Goal: Task Accomplishment & Management: Manage account settings

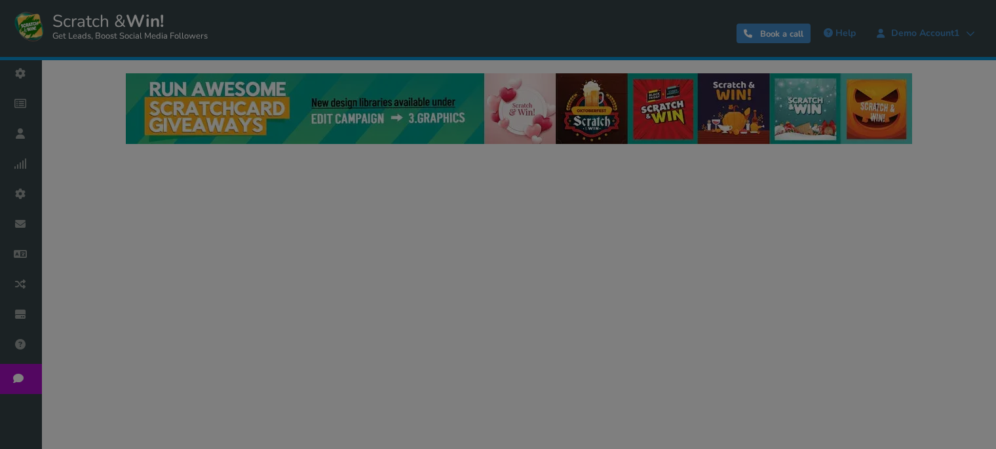
select select "436"
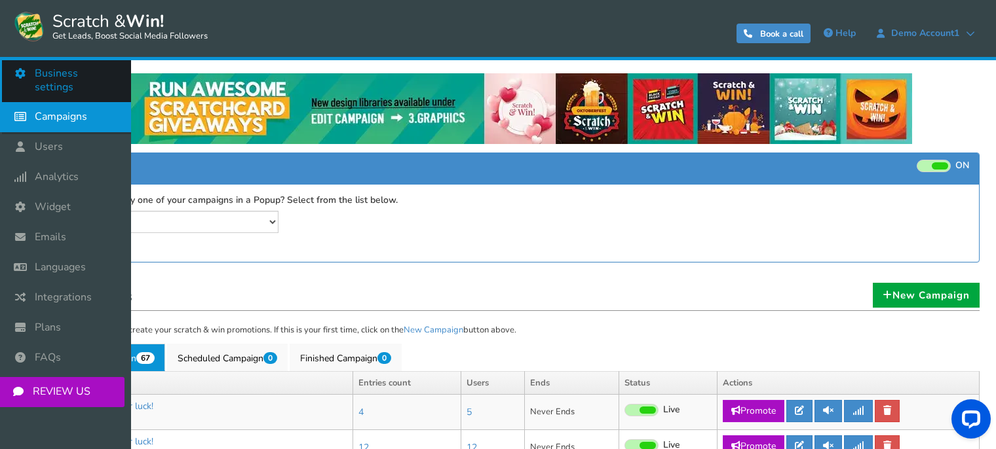
click at [69, 76] on span "Business settings" at bounding box center [76, 81] width 83 height 28
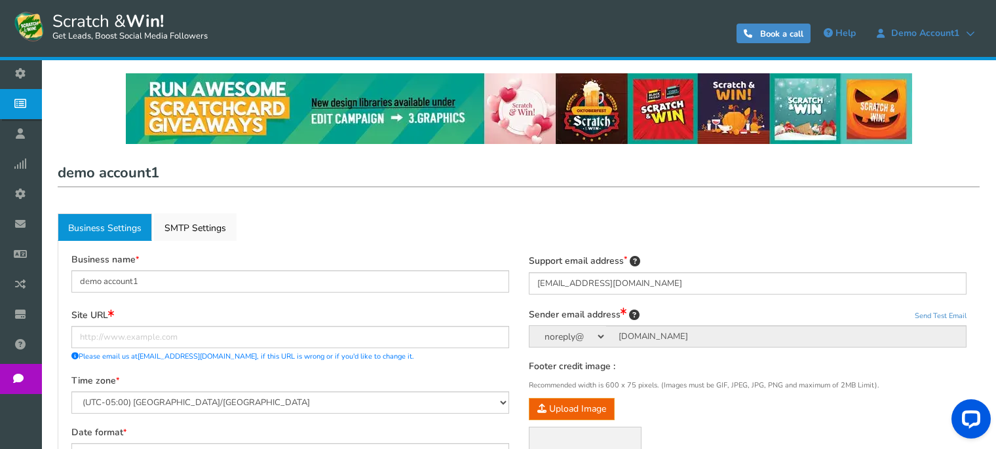
type input "demo account1"
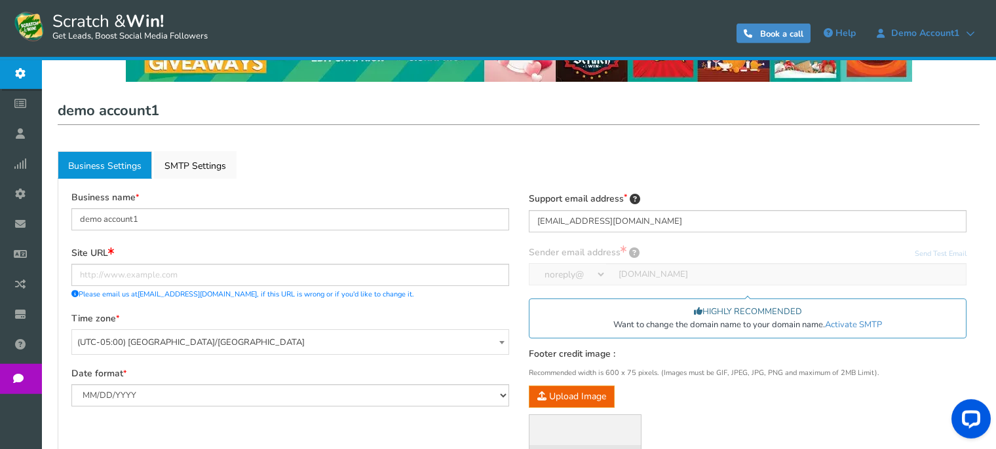
scroll to position [69, 0]
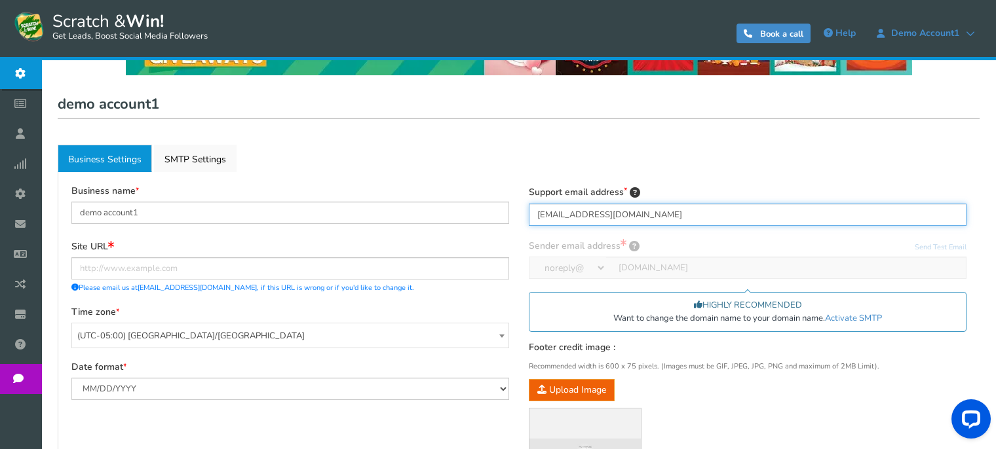
drag, startPoint x: 495, startPoint y: 212, endPoint x: 458, endPoint y: 216, distance: 37.6
click at [529, 212] on input "[EMAIL_ADDRESS][DOMAIN_NAME]" at bounding box center [748, 215] width 438 height 22
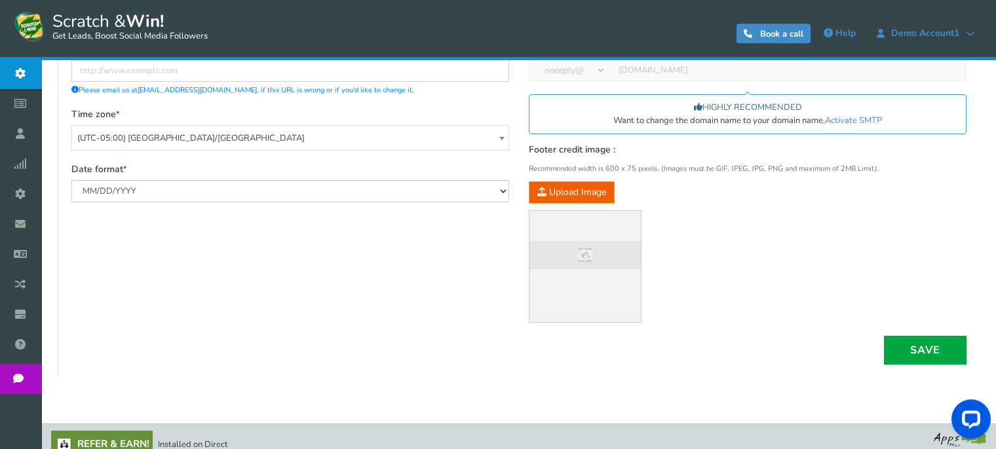
scroll to position [280, 0]
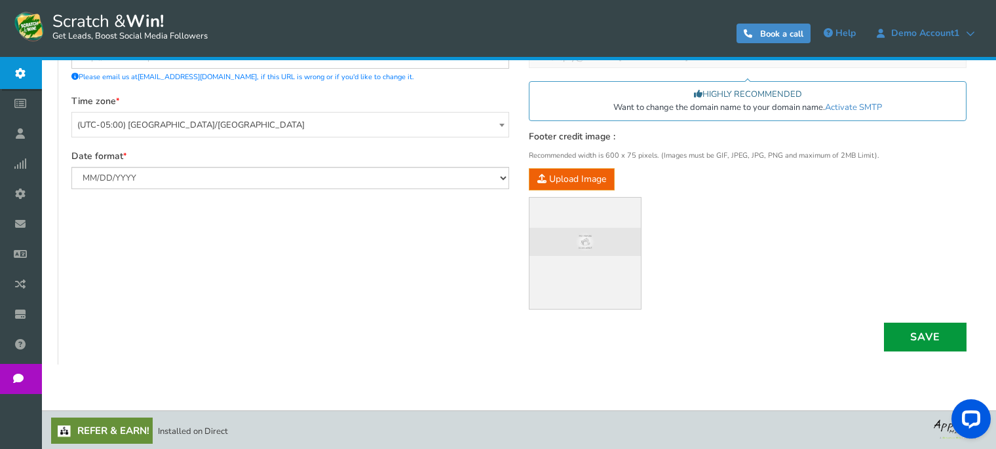
type input "[EMAIL_ADDRESS][DOMAIN_NAME]"
click at [922, 333] on button "Save" at bounding box center [925, 337] width 83 height 29
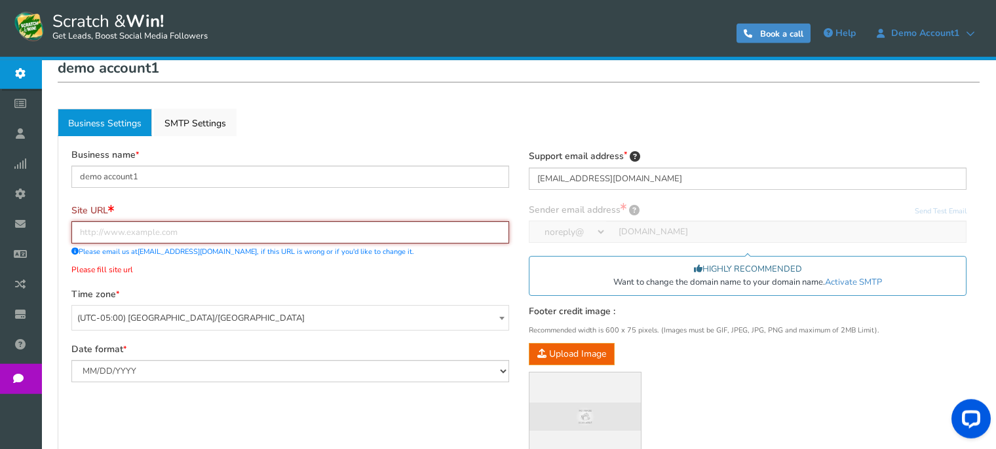
scroll to position [72, 0]
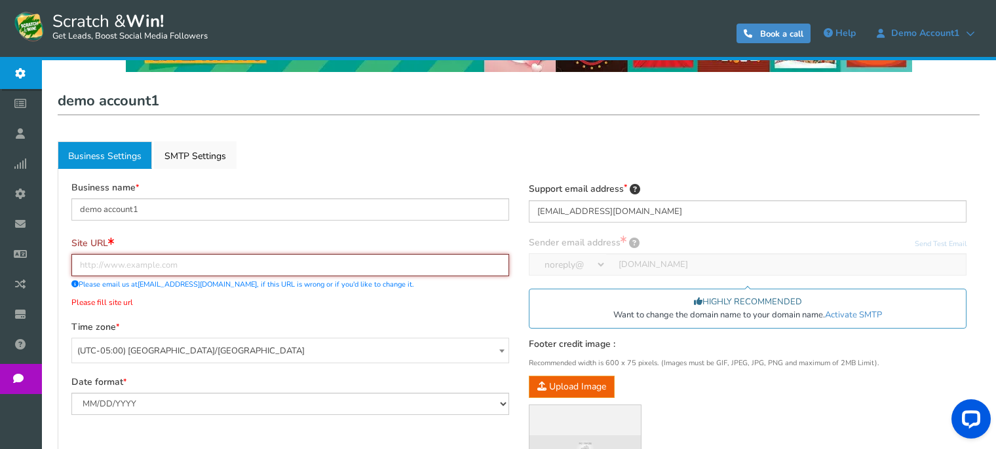
paste input "[URL][DOMAIN_NAME]"
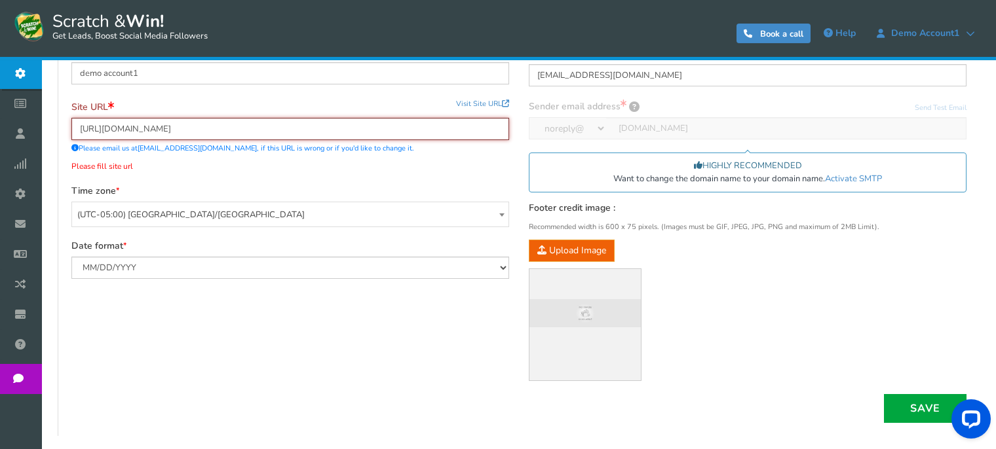
scroll to position [280, 0]
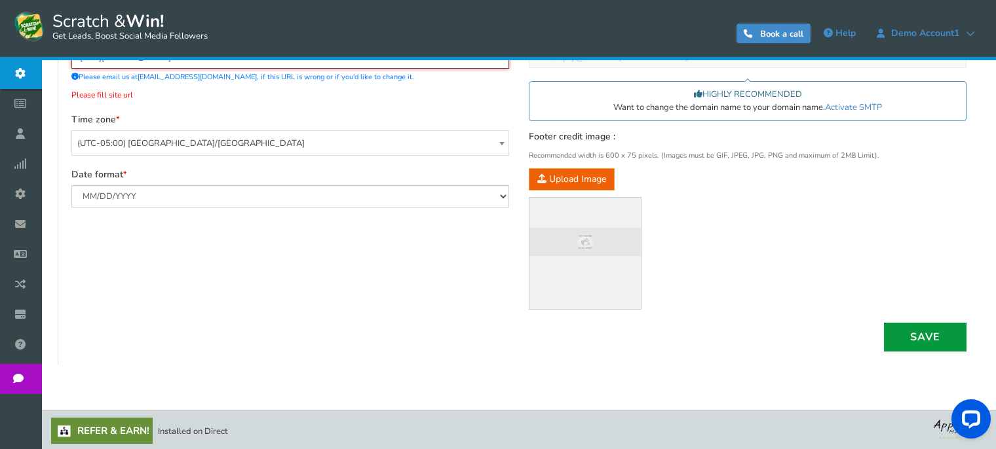
type input "[URL][DOMAIN_NAME]"
click at [924, 338] on button "Save" at bounding box center [925, 337] width 83 height 29
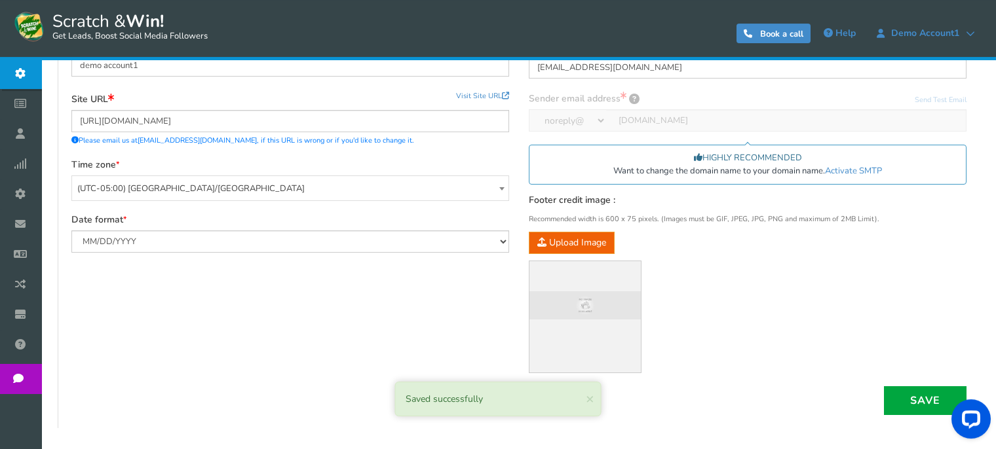
scroll to position [210, 0]
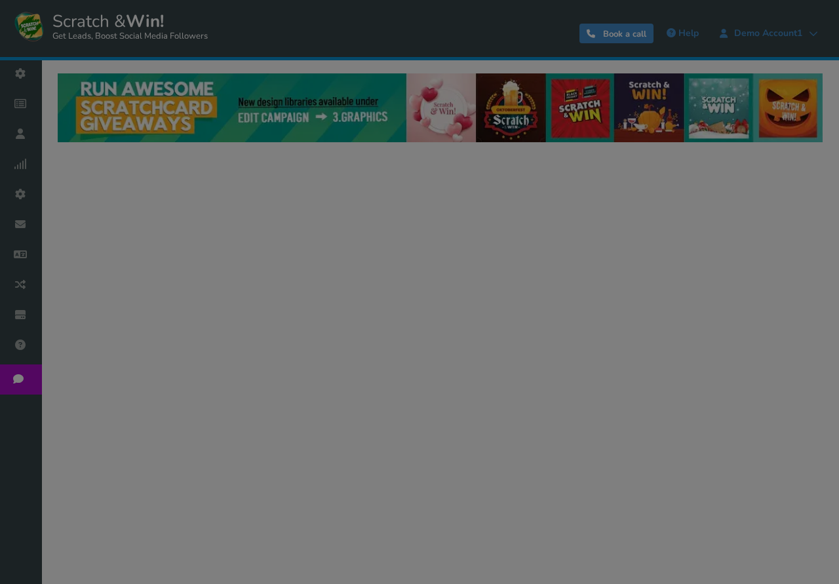
select select "436"
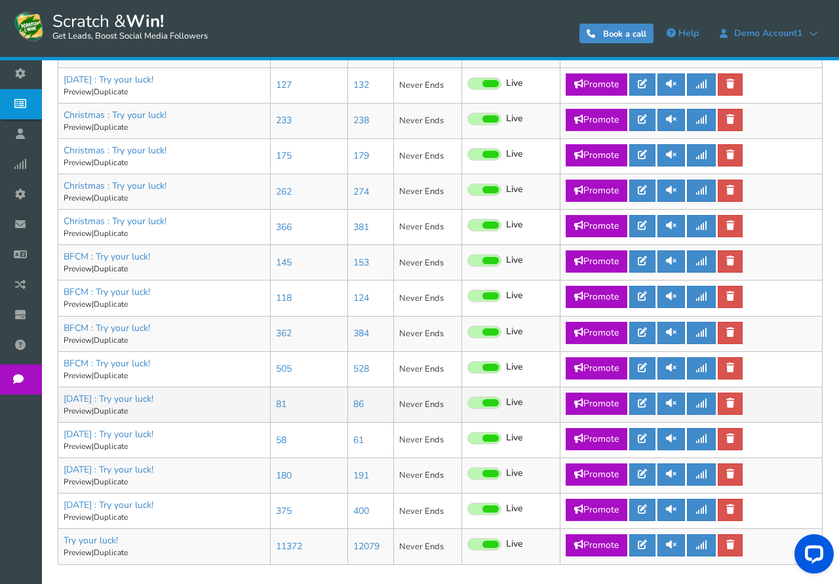
scroll to position [2285, 0]
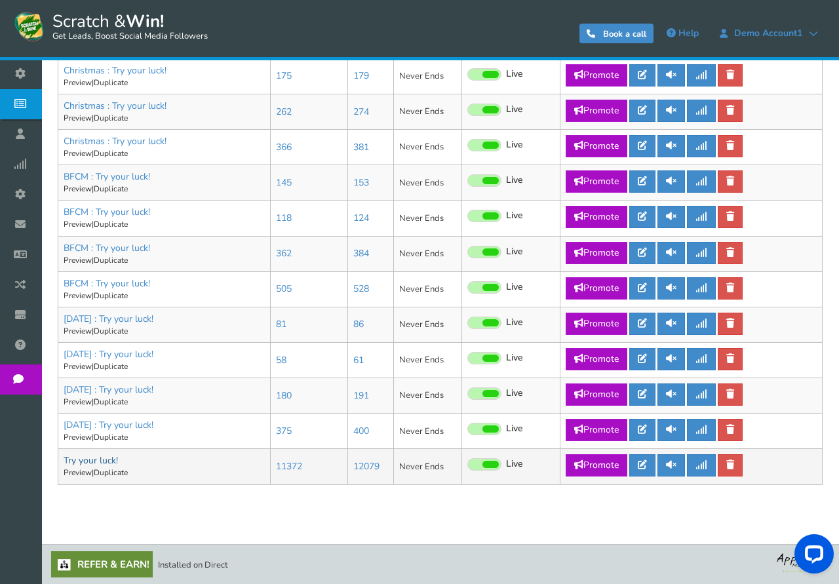
click at [103, 463] on link "Try your luck!" at bounding box center [91, 460] width 54 height 12
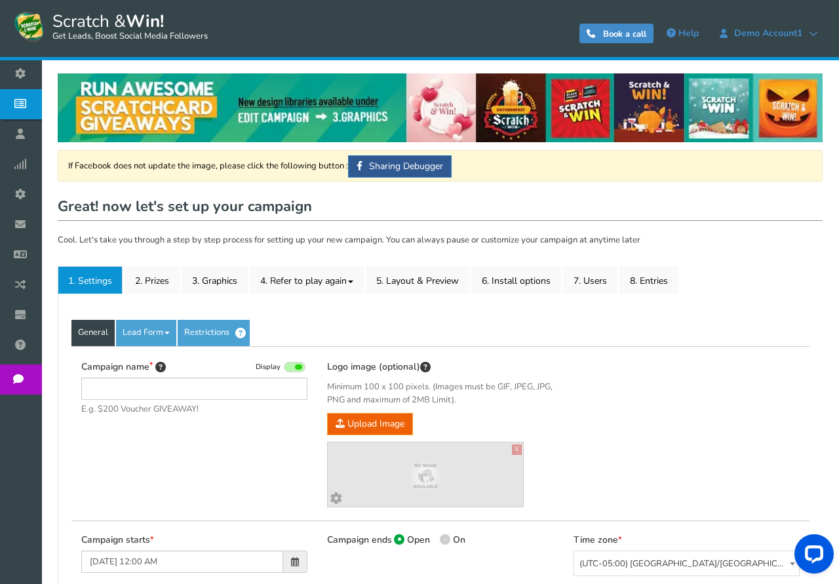
type input "Try your luck!"
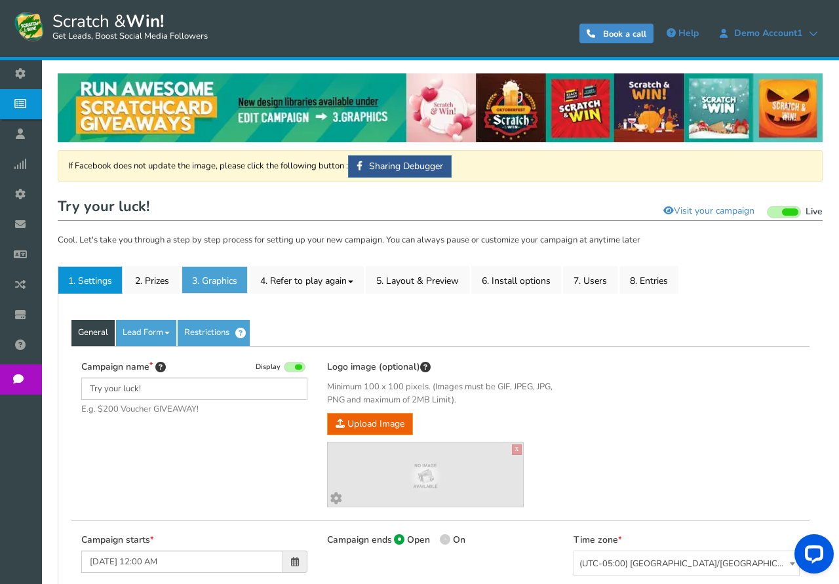
click at [221, 279] on link "3. Graphics" at bounding box center [214, 280] width 66 height 28
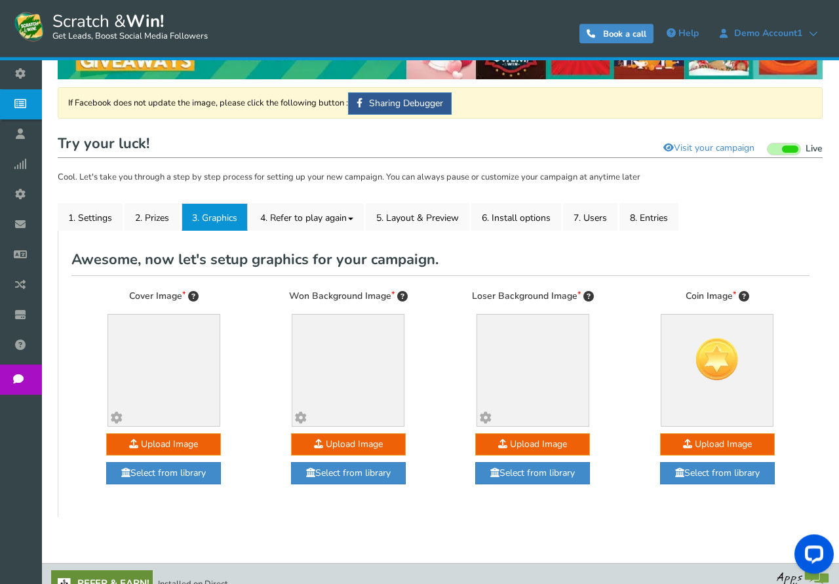
scroll to position [82, 0]
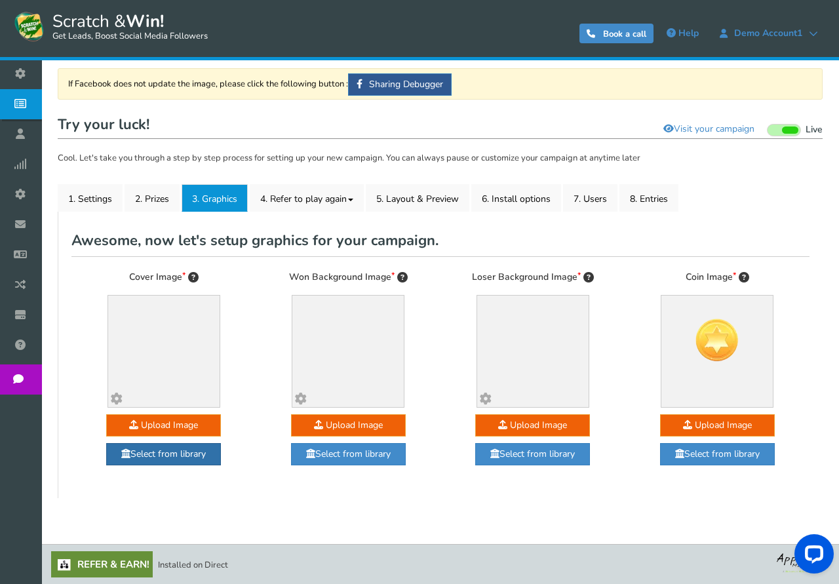
click at [163, 453] on link "Select from library" at bounding box center [163, 454] width 115 height 22
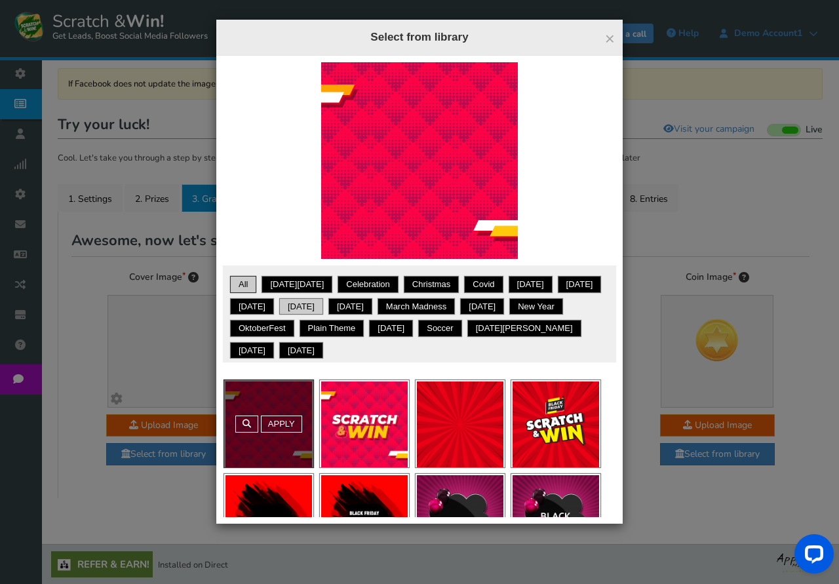
click at [320, 306] on link "Halloween" at bounding box center [301, 306] width 40 height 13
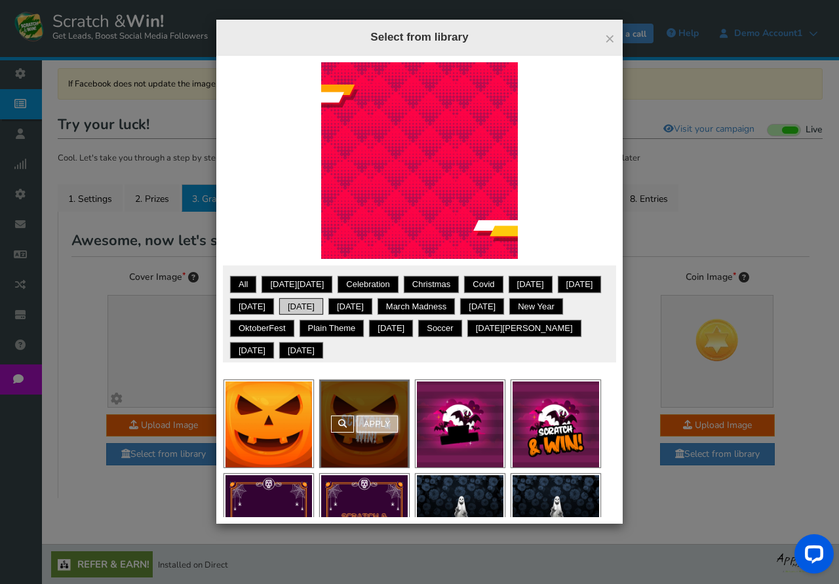
click at [376, 424] on link "Apply" at bounding box center [376, 423] width 41 height 17
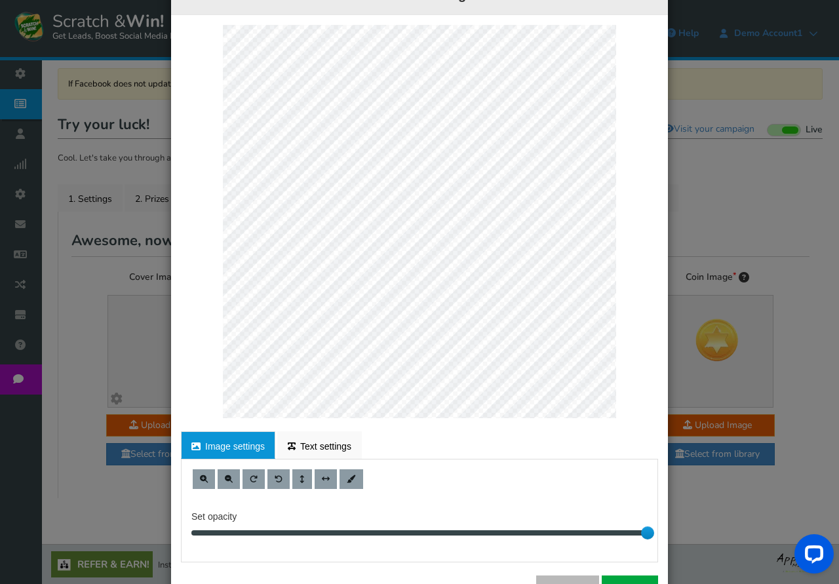
scroll to position [94, 0]
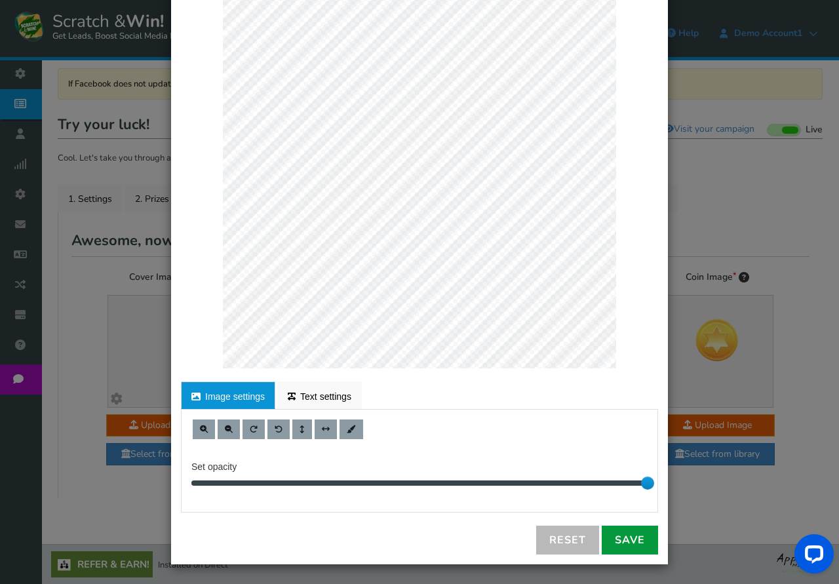
click at [632, 541] on link "Save" at bounding box center [629, 539] width 56 height 29
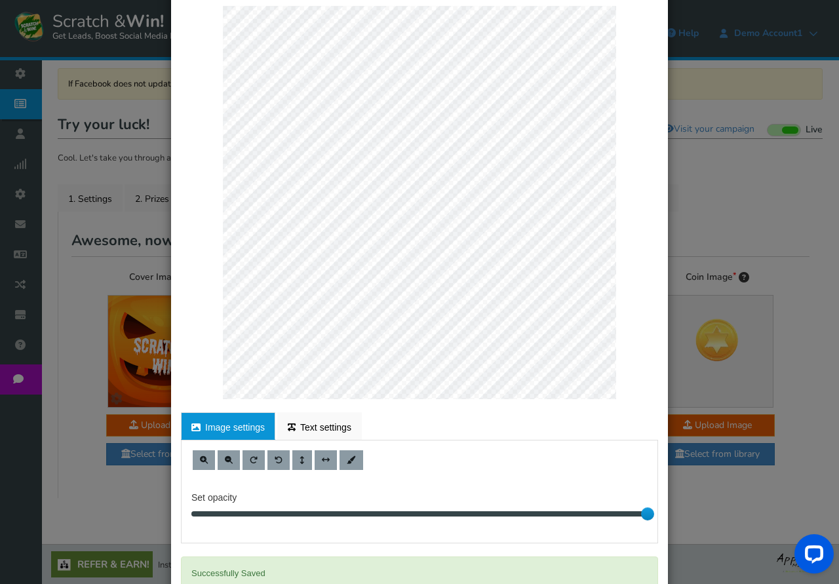
scroll to position [0, 0]
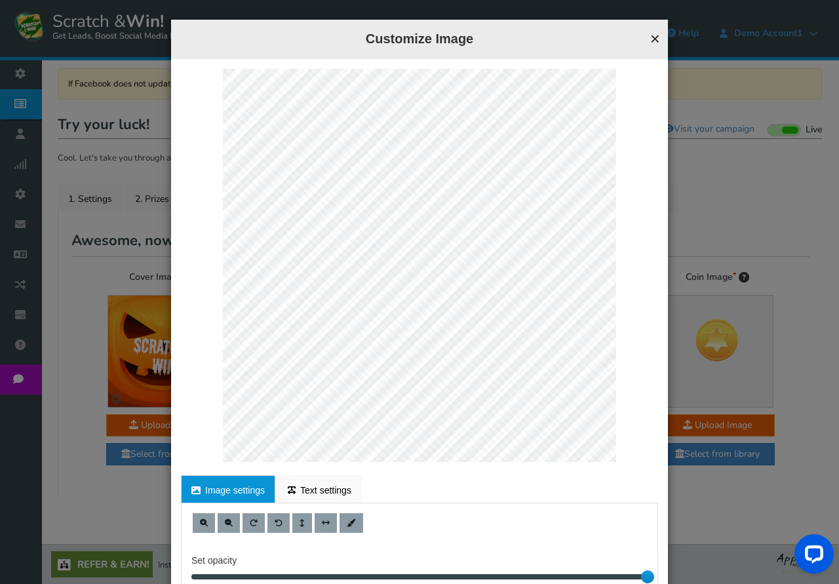
click at [656, 38] on button "×" at bounding box center [655, 38] width 10 height 17
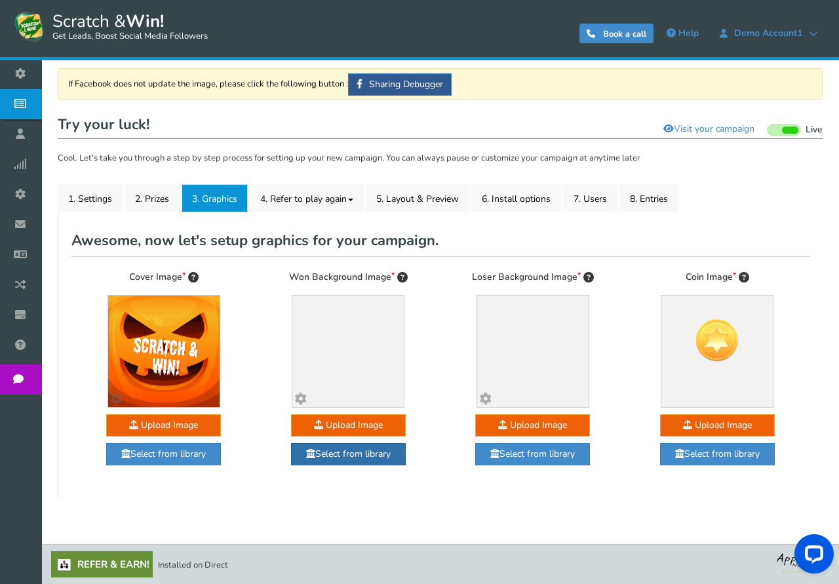
click at [347, 451] on link "Select from library" at bounding box center [348, 454] width 115 height 22
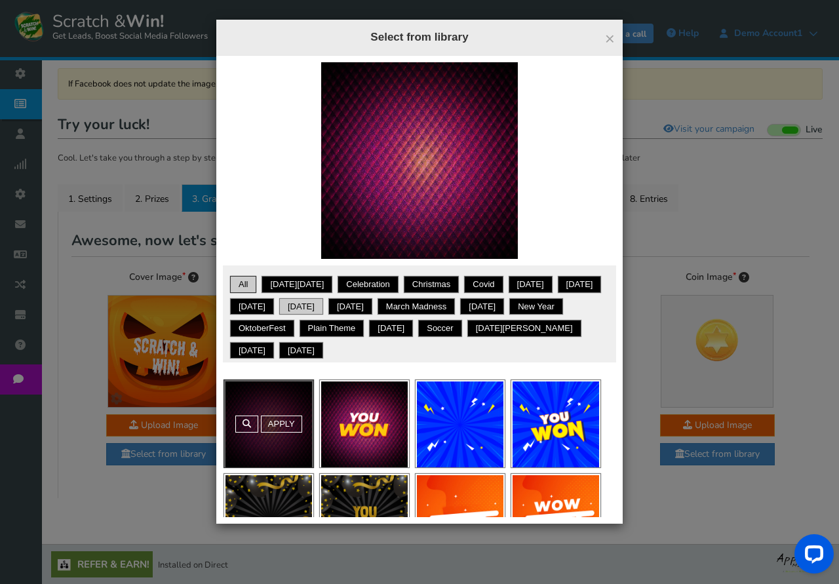
click at [321, 307] on link "Halloween" at bounding box center [301, 306] width 40 height 13
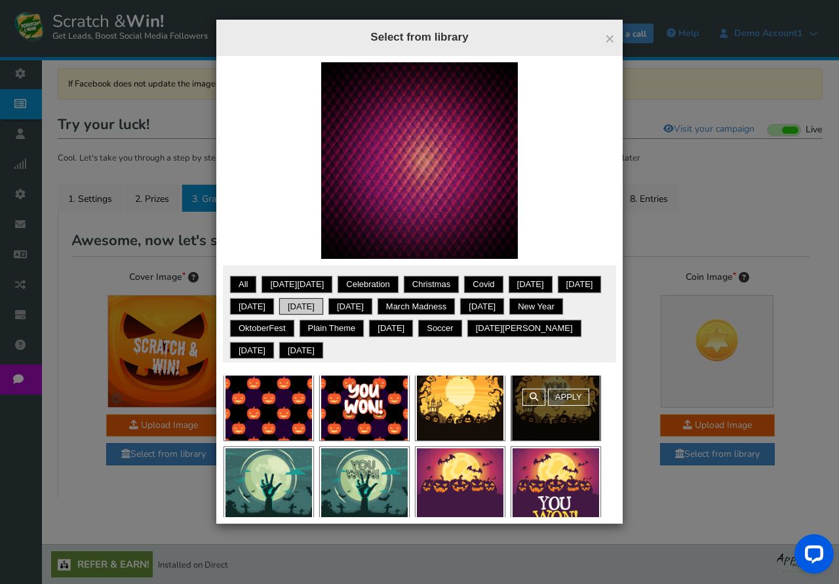
scroll to position [48, 0]
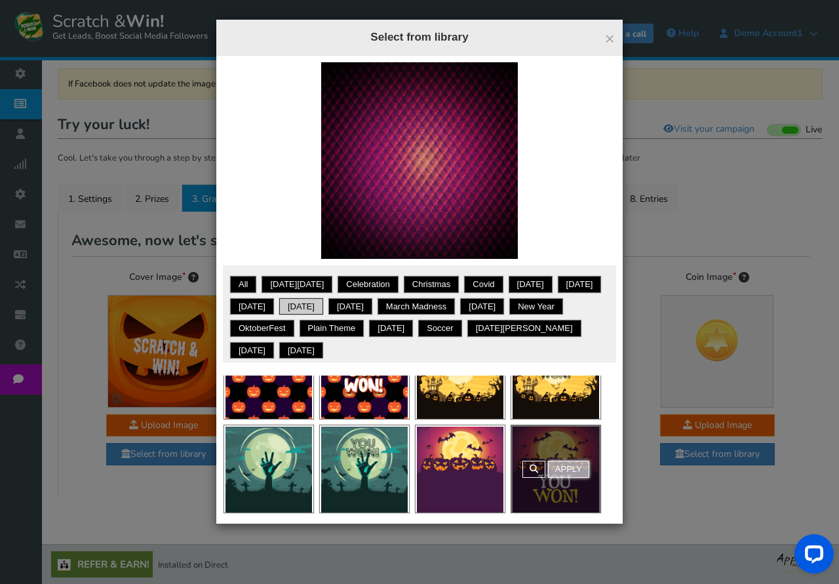
click at [573, 465] on link "Apply" at bounding box center [568, 469] width 41 height 17
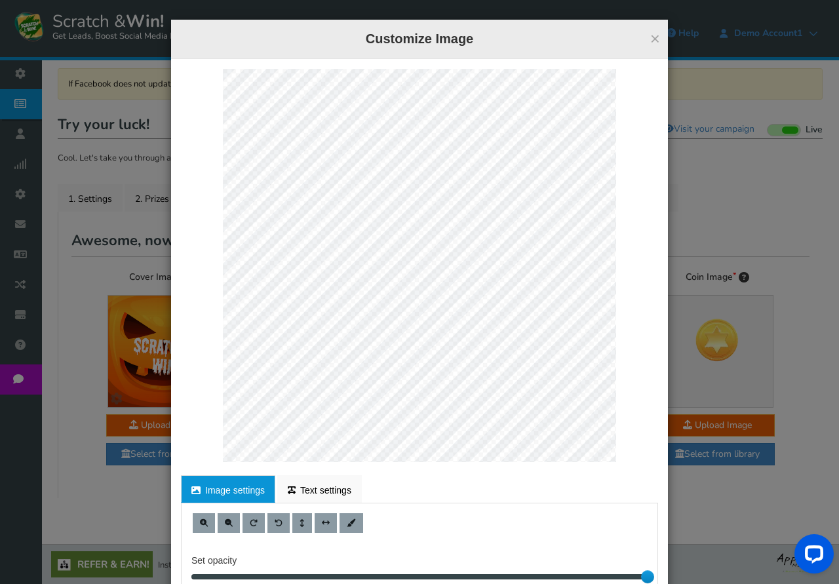
scroll to position [94, 0]
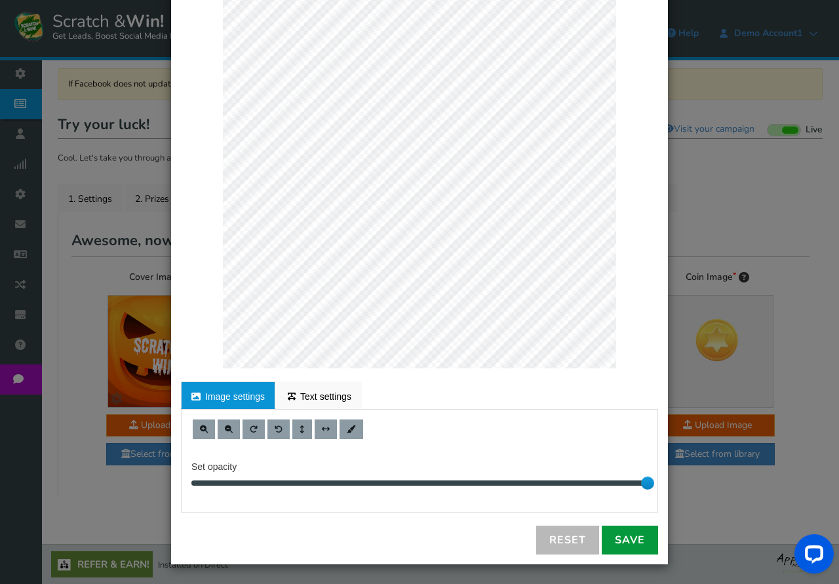
click at [630, 539] on link "Save" at bounding box center [629, 539] width 56 height 29
click at [632, 539] on link "Save" at bounding box center [629, 539] width 56 height 29
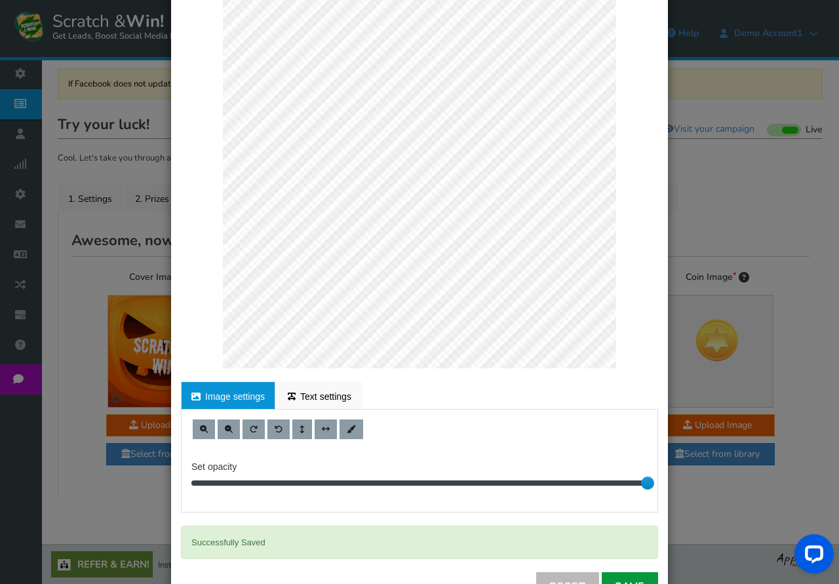
scroll to position [0, 0]
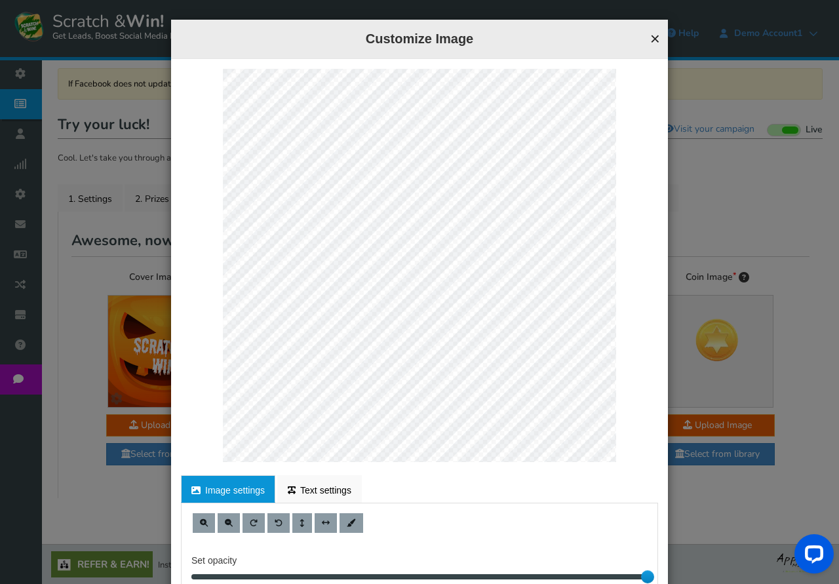
click at [654, 38] on button "×" at bounding box center [655, 38] width 10 height 17
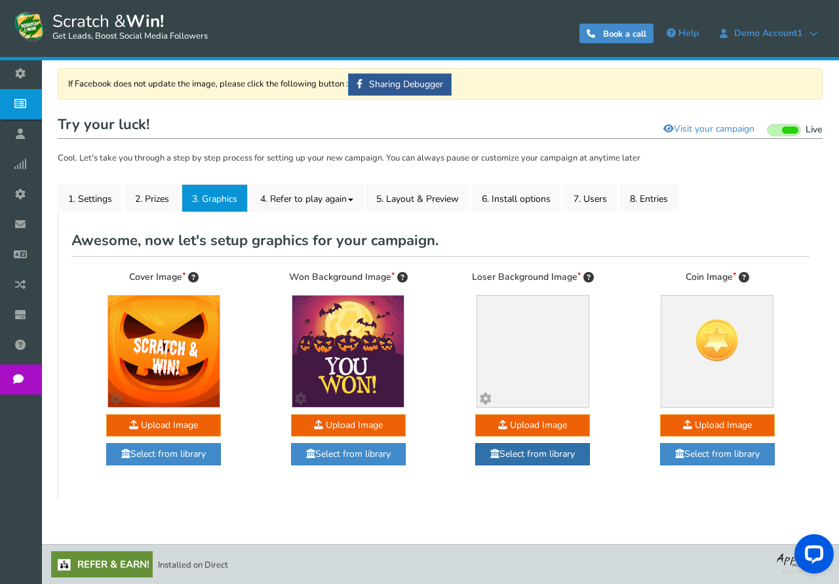
click at [549, 450] on link "Select from library" at bounding box center [532, 454] width 115 height 22
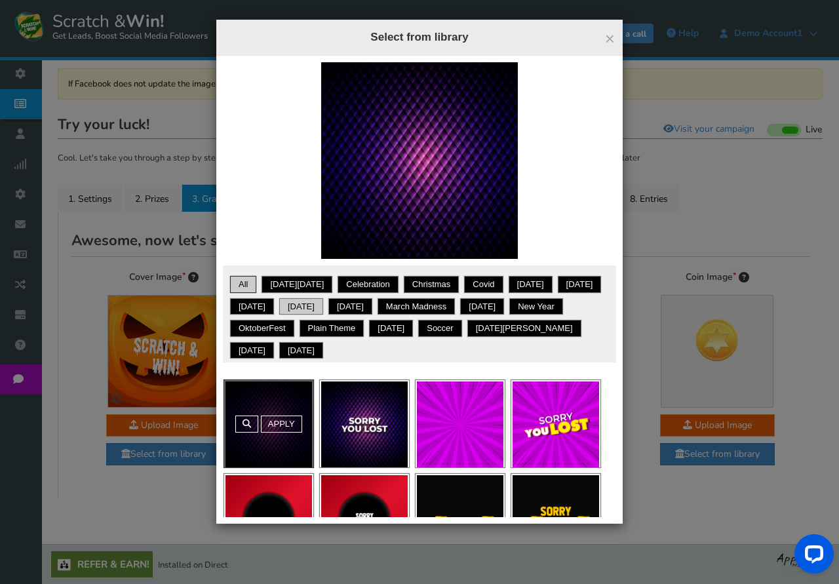
click at [321, 301] on link "Halloween" at bounding box center [301, 306] width 40 height 13
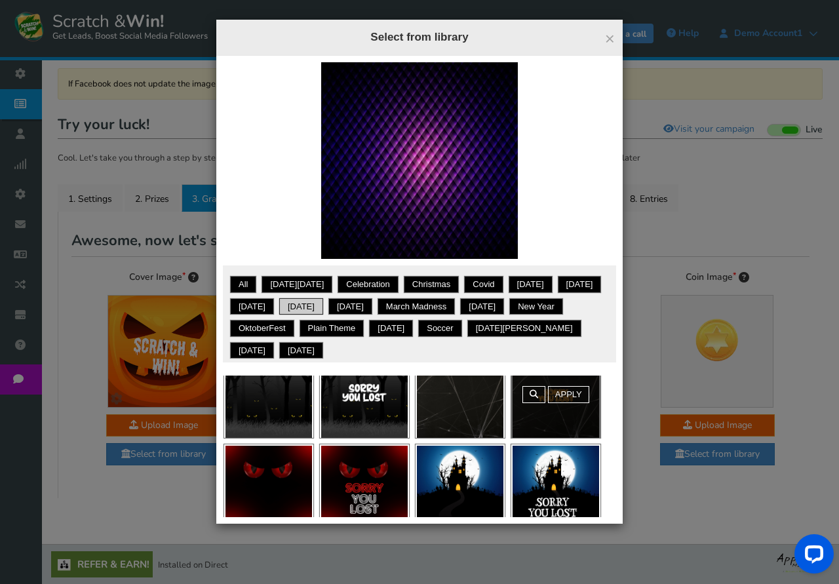
scroll to position [48, 0]
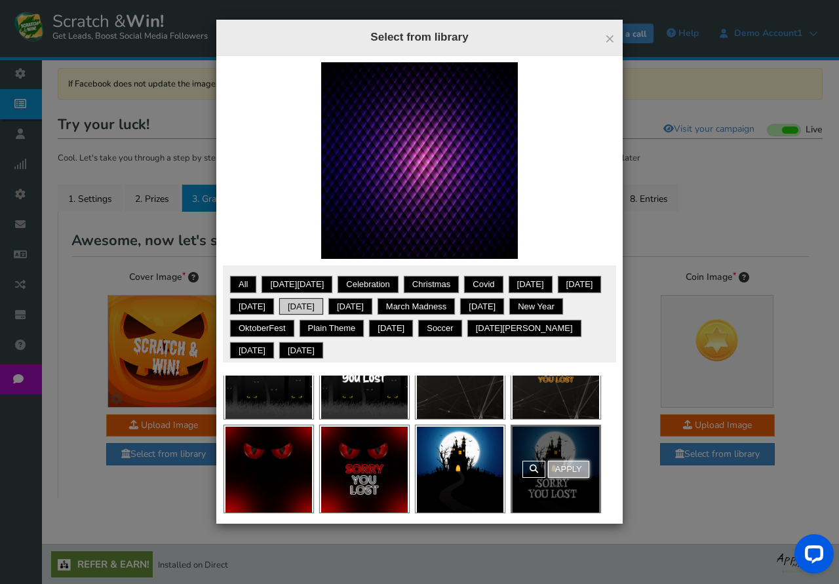
click at [563, 470] on link "Apply" at bounding box center [568, 469] width 41 height 17
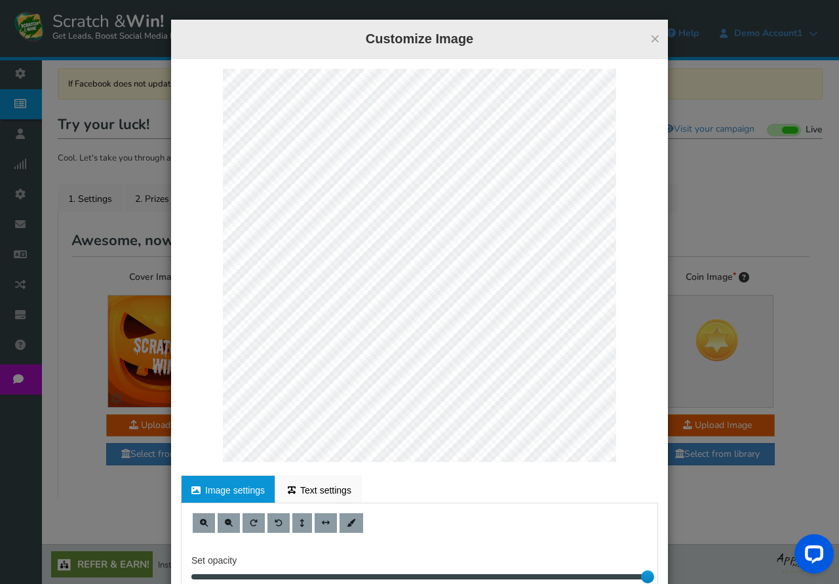
scroll to position [94, 0]
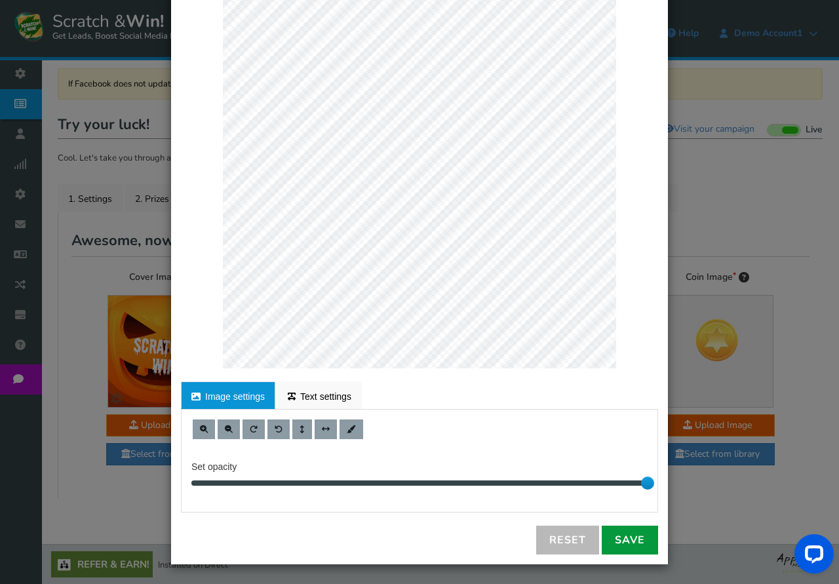
click at [628, 540] on link "Save" at bounding box center [629, 539] width 56 height 29
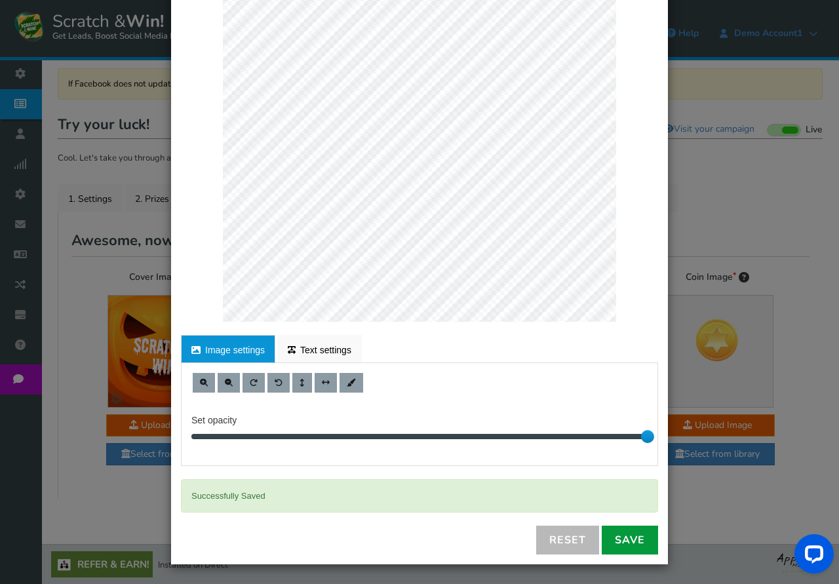
scroll to position [0, 0]
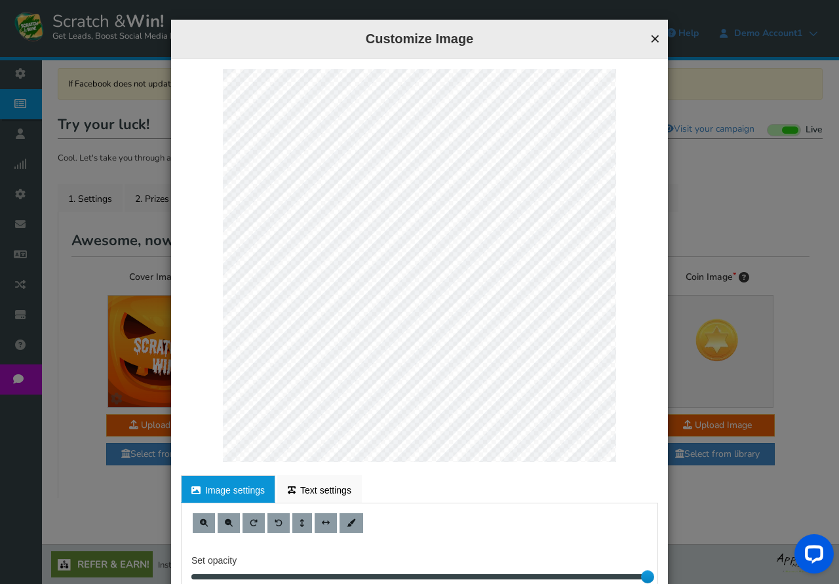
click at [655, 36] on button "×" at bounding box center [655, 38] width 10 height 17
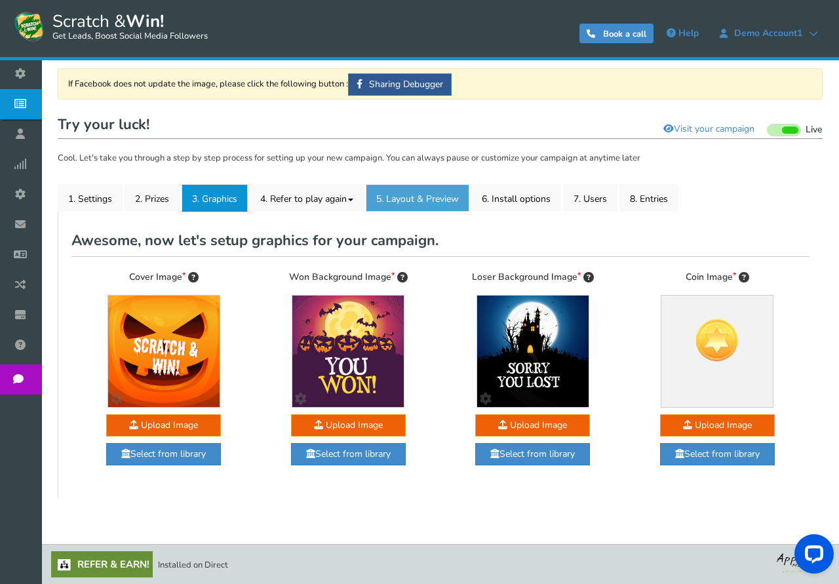
click at [435, 195] on link "5. Layout & Preview" at bounding box center [418, 198] width 104 height 28
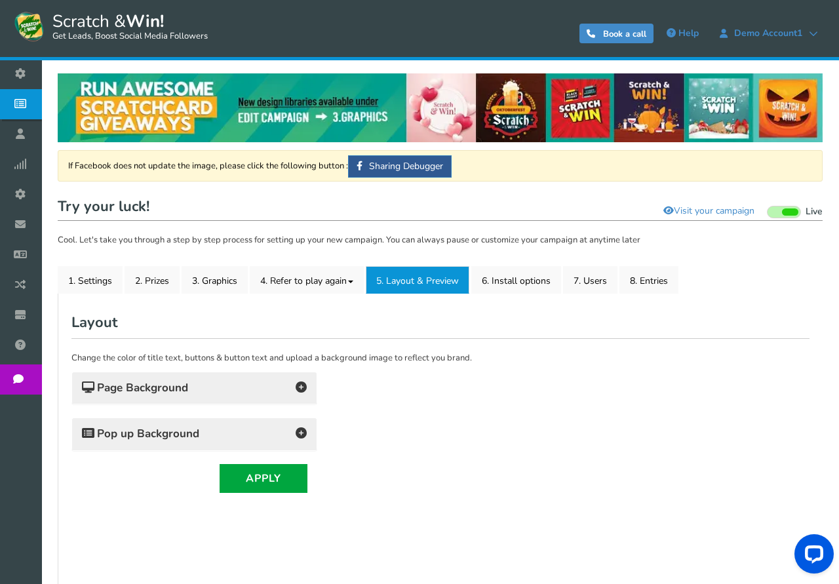
click at [227, 391] on h4 "Page Background" at bounding box center [194, 388] width 225 height 18
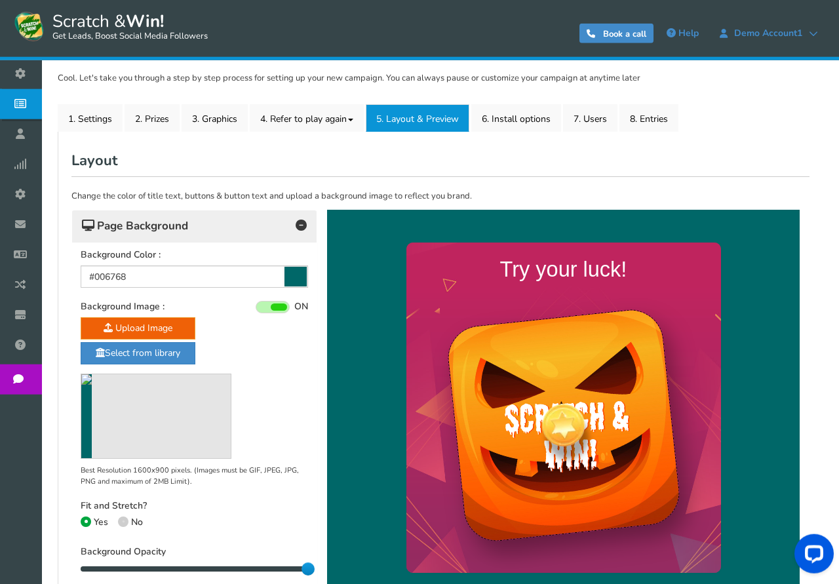
scroll to position [200, 0]
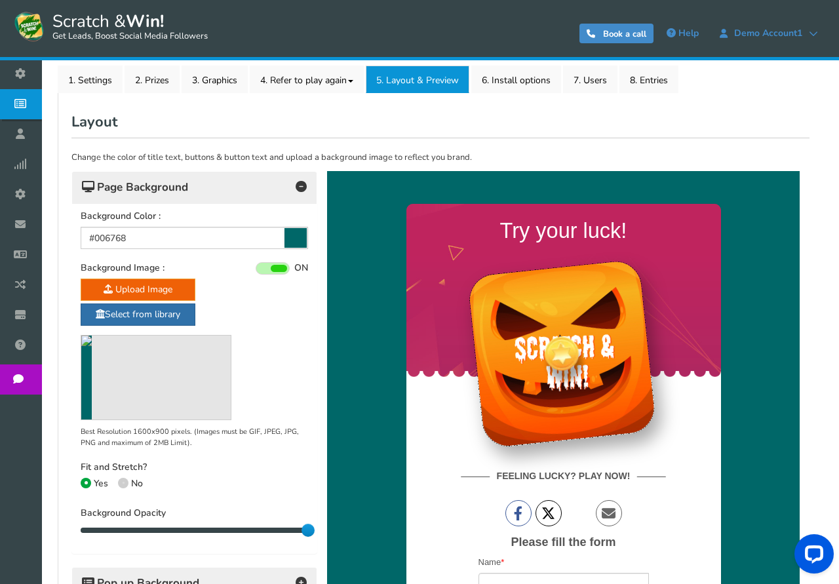
click at [151, 313] on link "Select from library" at bounding box center [138, 314] width 115 height 22
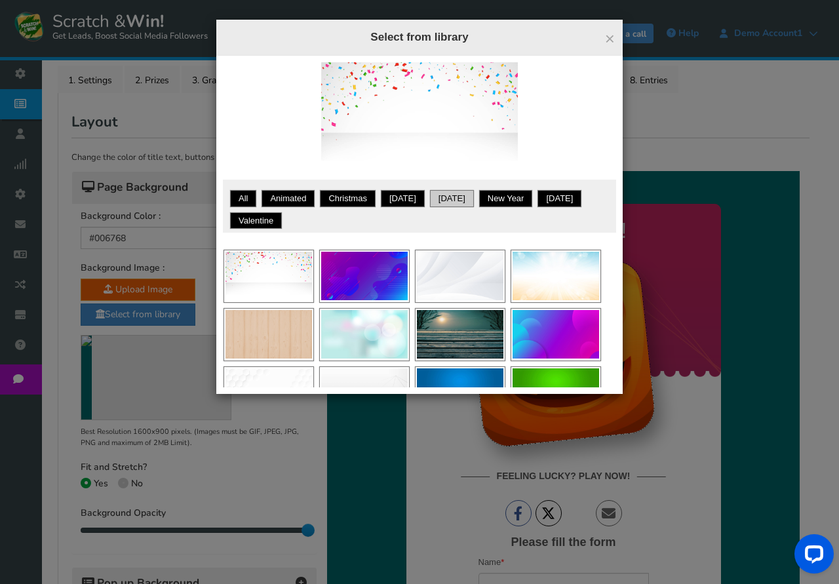
click at [460, 198] on link "Halloween" at bounding box center [452, 198] width 40 height 13
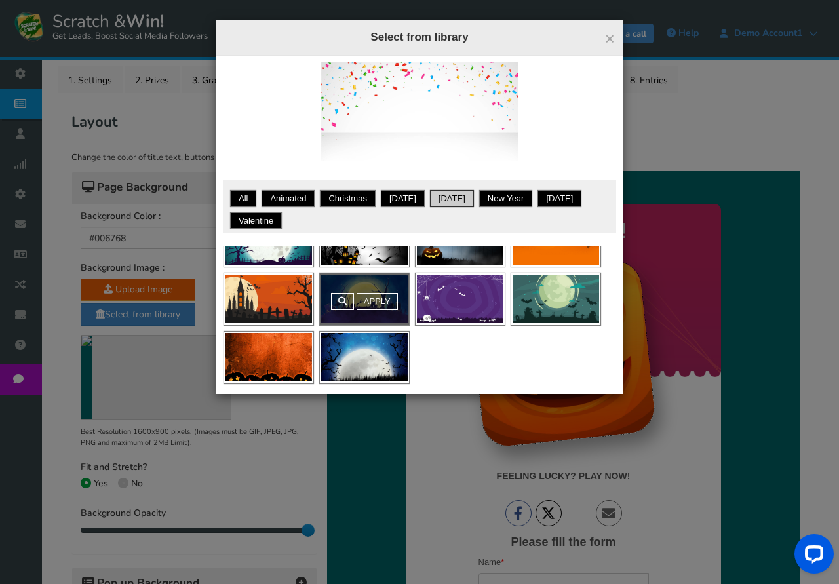
scroll to position [36, 0]
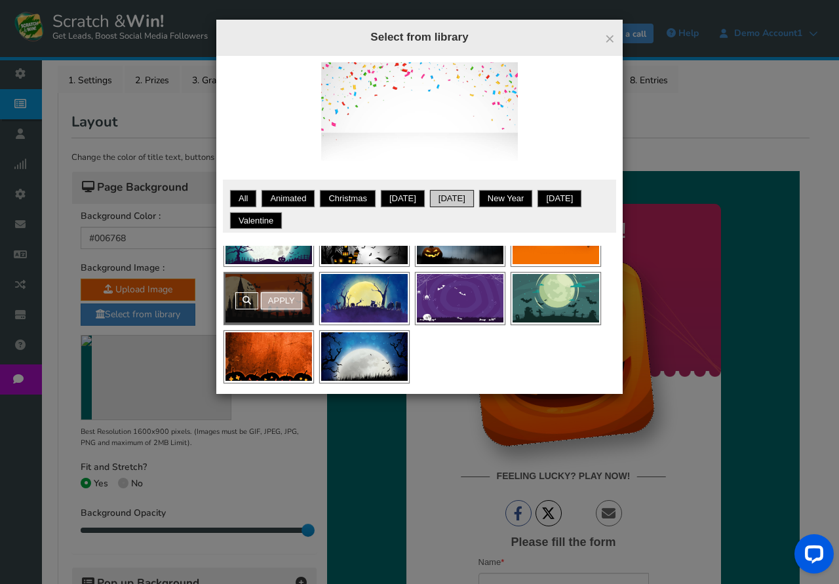
click at [284, 298] on link "Apply" at bounding box center [281, 300] width 41 height 17
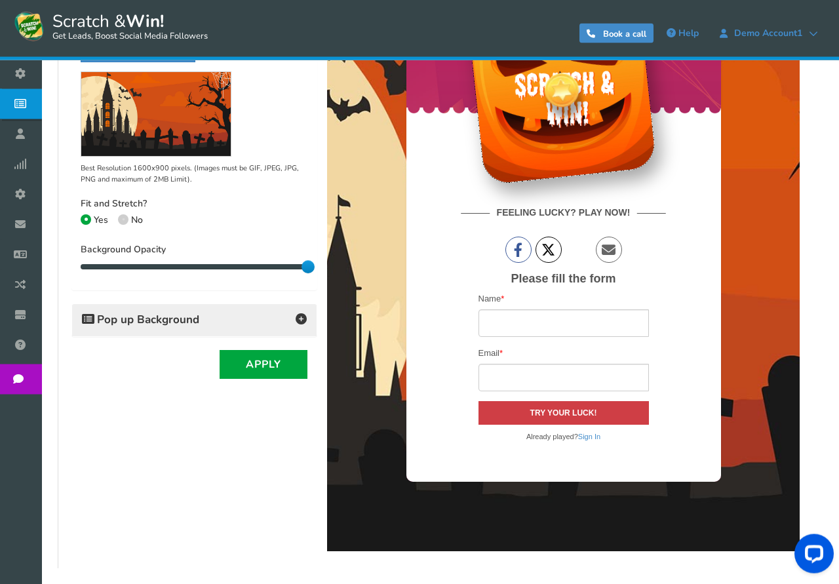
scroll to position [468, 0]
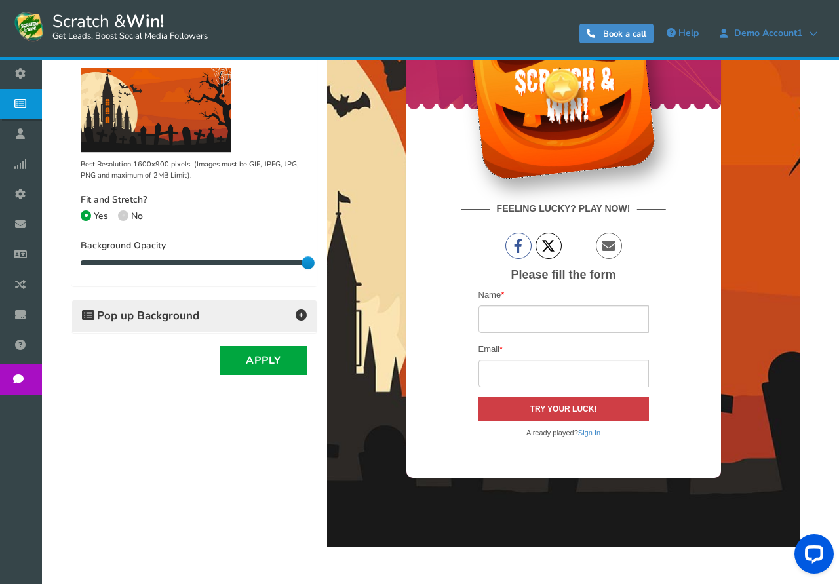
click at [241, 318] on h4 "Pop up Background" at bounding box center [194, 316] width 225 height 18
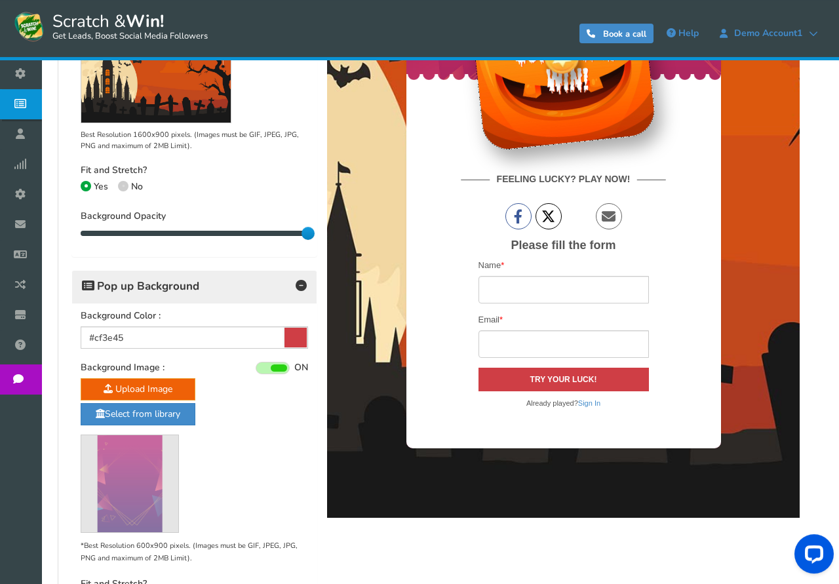
scroll to position [535, 0]
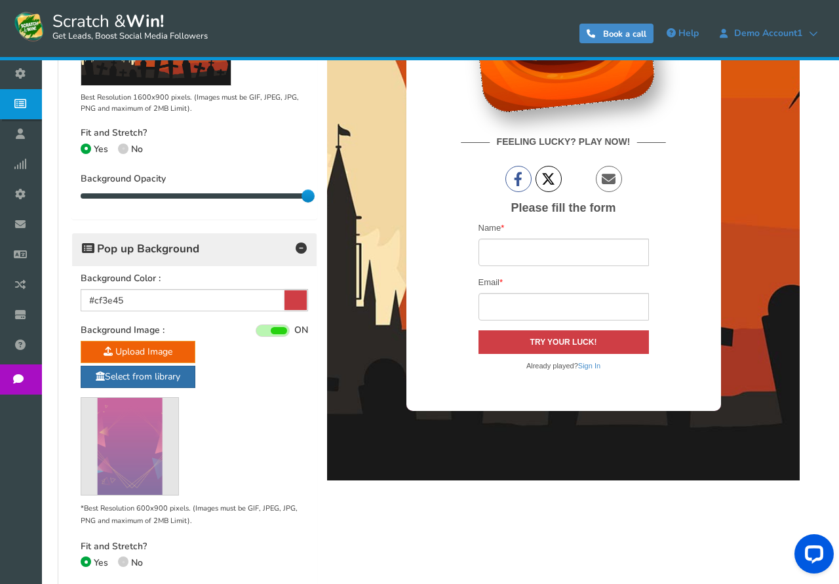
click at [142, 375] on link "Select from library" at bounding box center [138, 377] width 115 height 22
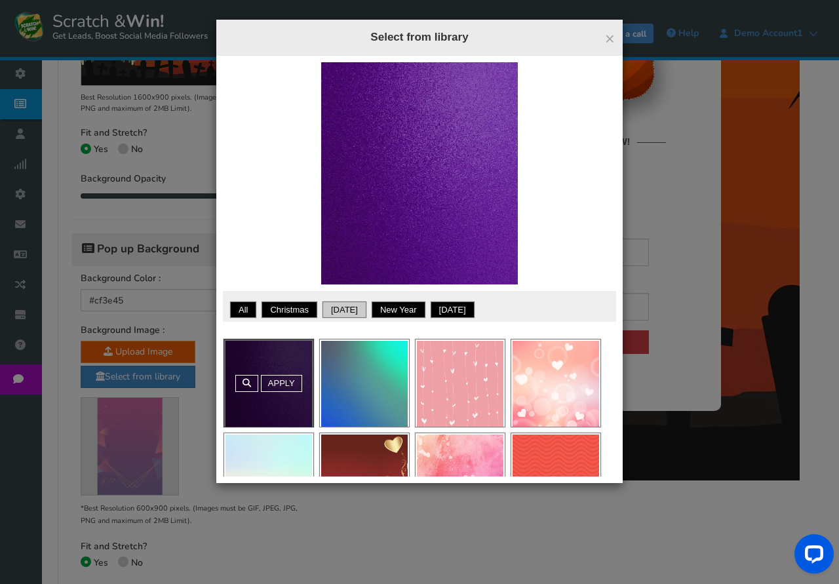
click at [351, 311] on link "Halloween" at bounding box center [344, 309] width 40 height 13
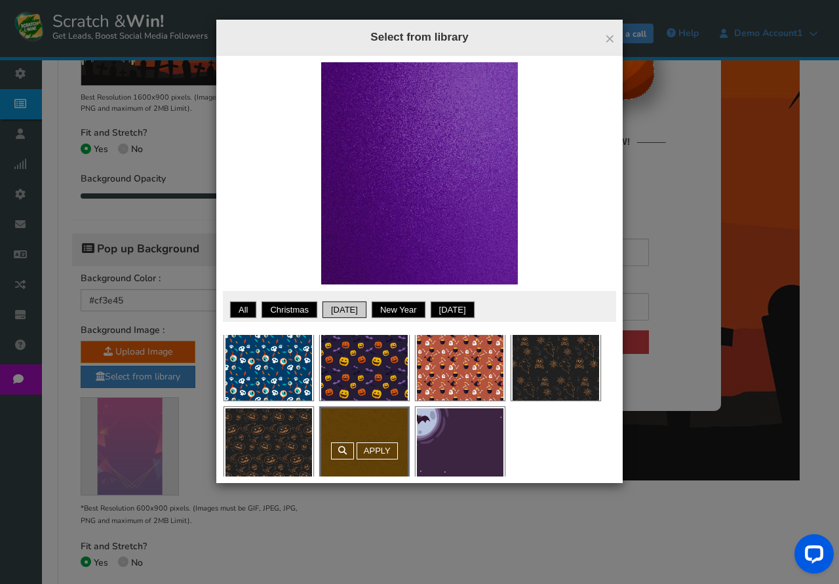
scroll to position [48, 0]
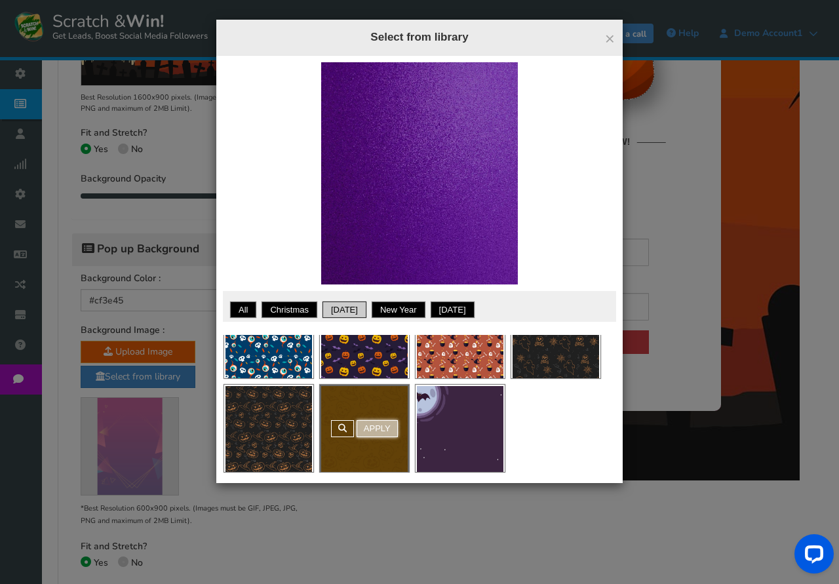
click at [374, 423] on link "Apply" at bounding box center [376, 428] width 41 height 17
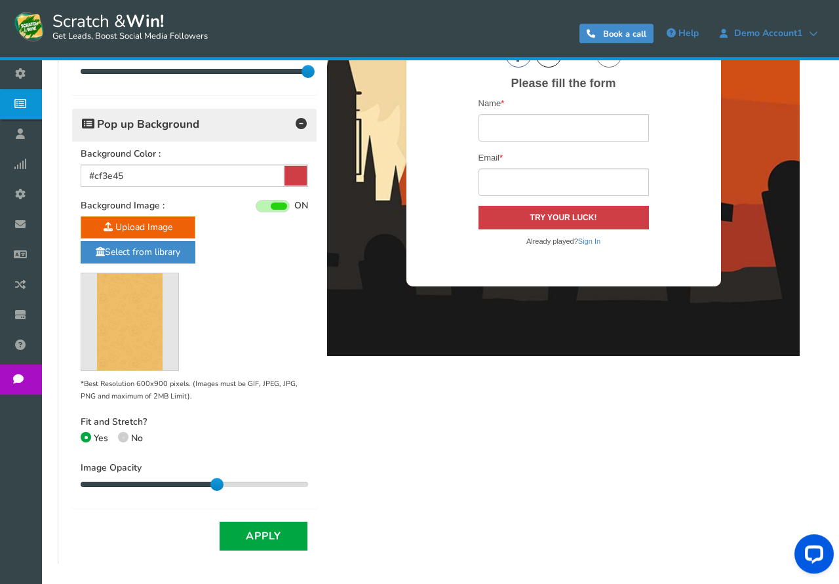
scroll to position [668, 0]
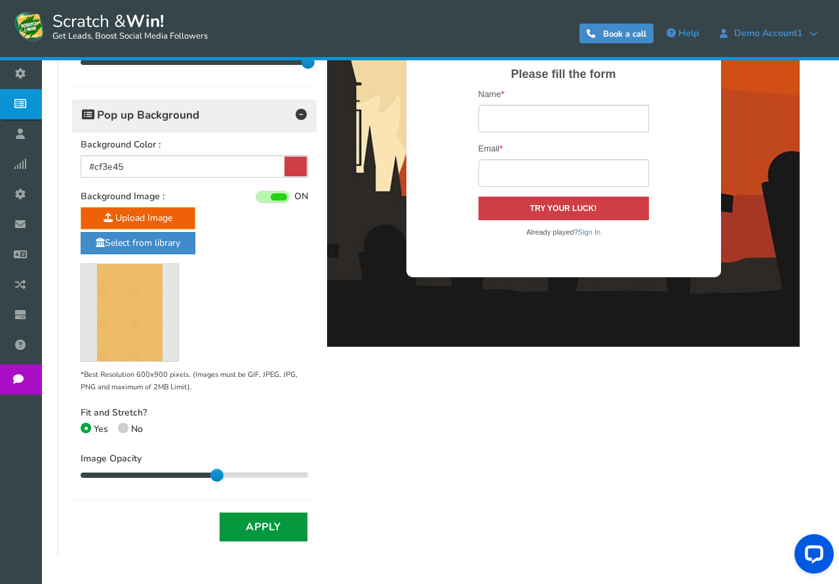
click at [264, 525] on button "Apply" at bounding box center [263, 526] width 88 height 29
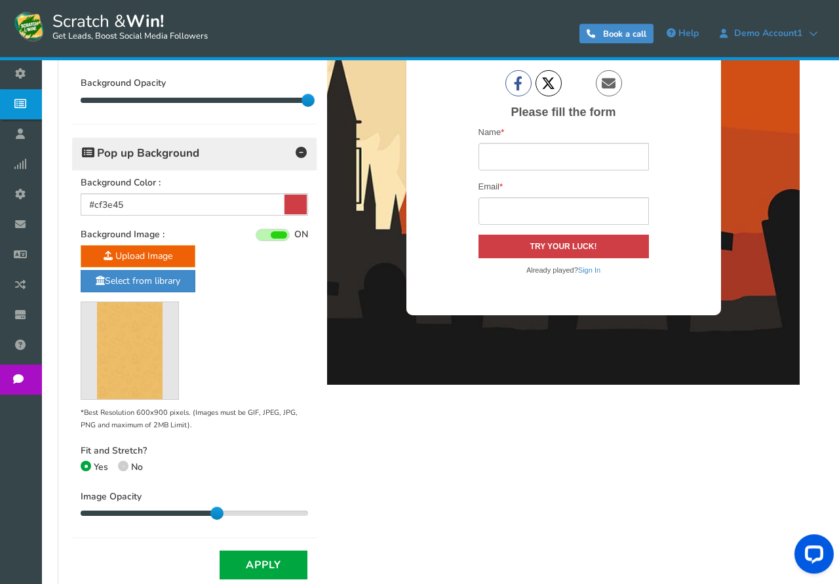
scroll to position [724, 0]
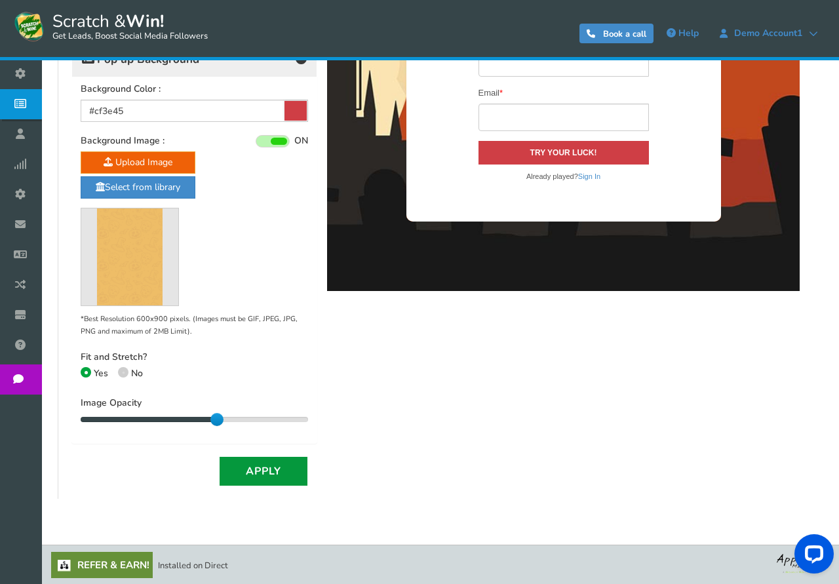
click at [260, 473] on button "Apply" at bounding box center [263, 471] width 88 height 29
click at [275, 471] on button "Apply" at bounding box center [263, 471] width 88 height 29
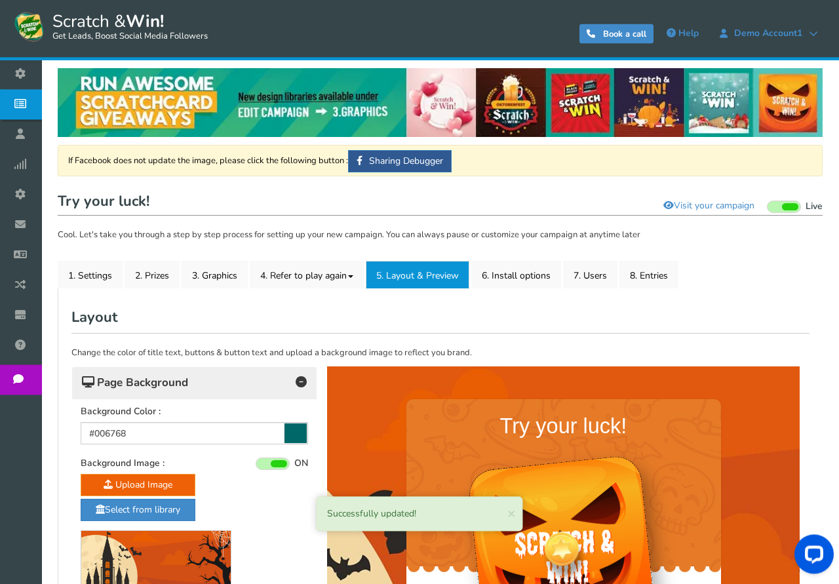
scroll to position [0, 0]
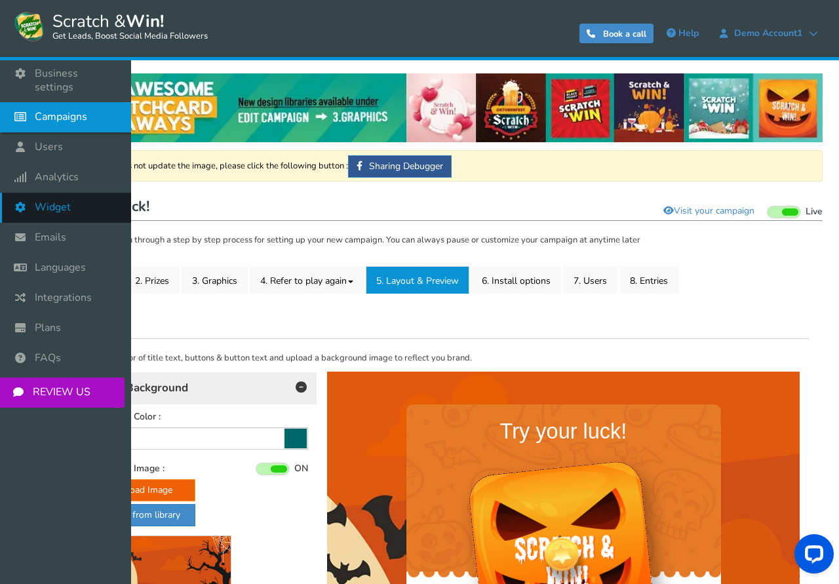
click at [44, 200] on span "Widget" at bounding box center [53, 207] width 36 height 14
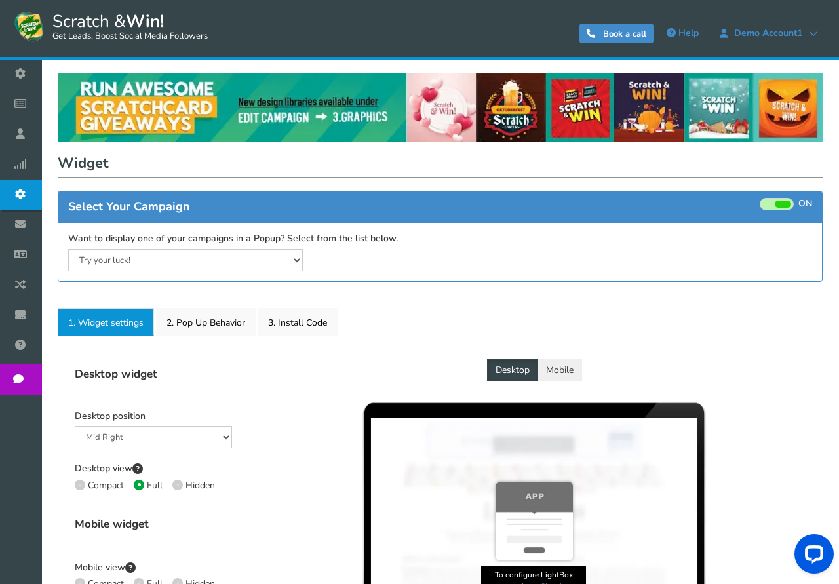
select select "left-side-drawer"
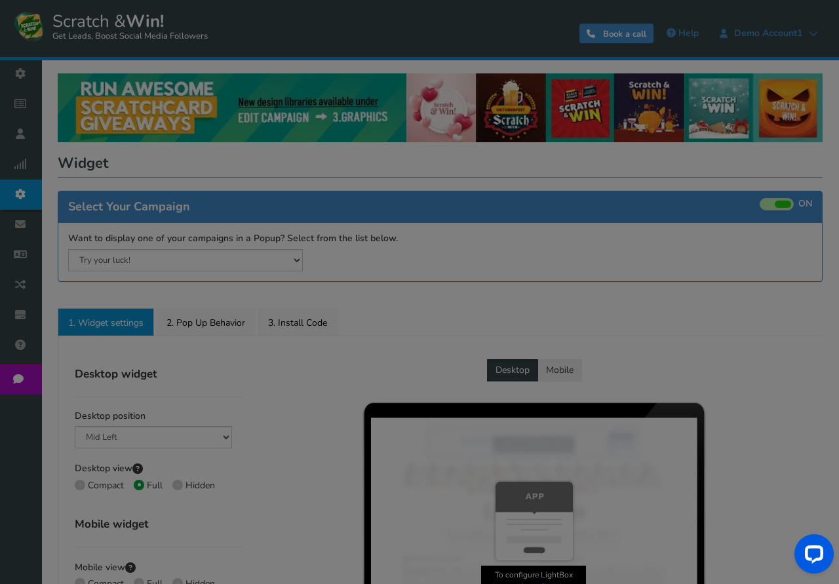
radio input "true"
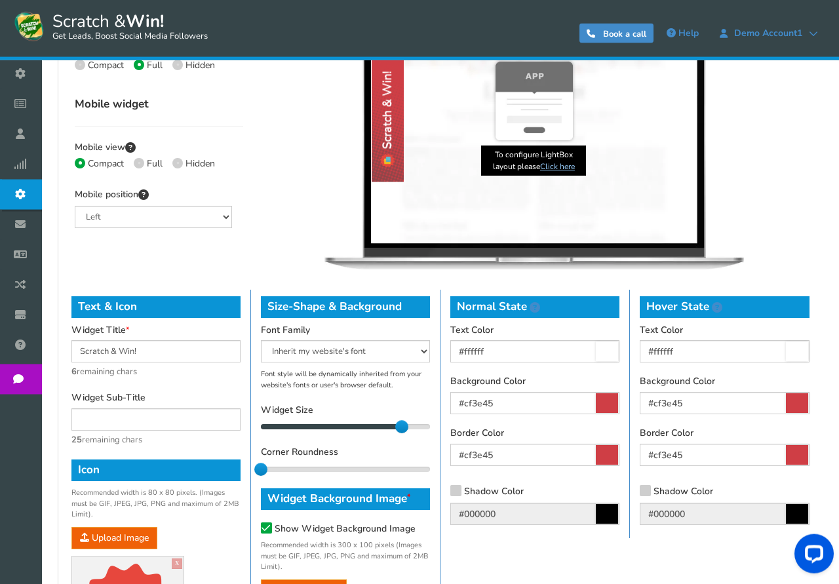
scroll to position [468, 0]
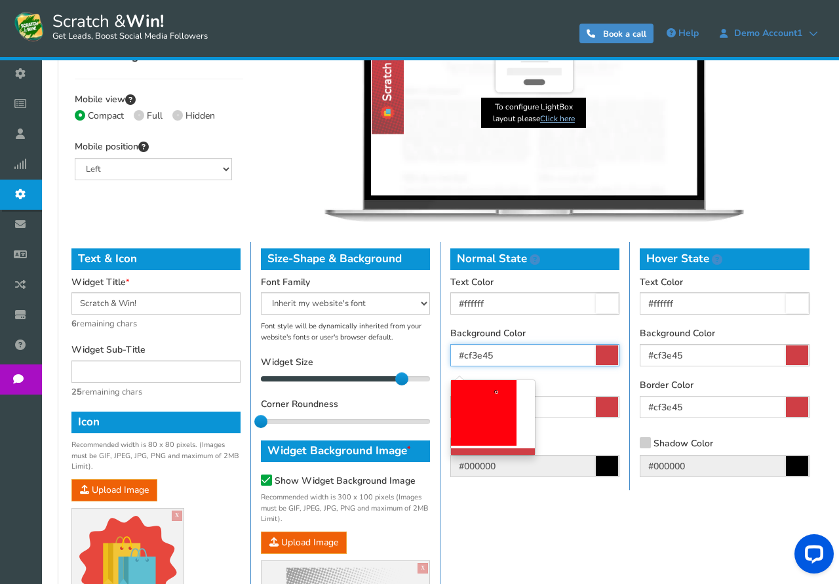
drag, startPoint x: 516, startPoint y: 352, endPoint x: 376, endPoint y: 352, distance: 139.5
click at [450, 352] on input "#cf3e45" at bounding box center [534, 355] width 169 height 22
paste input "d55709"
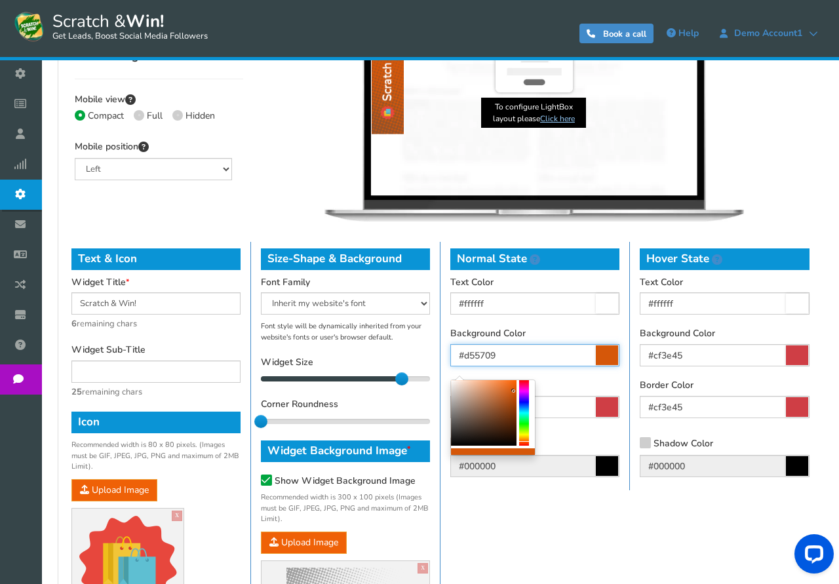
type input "#d55709"
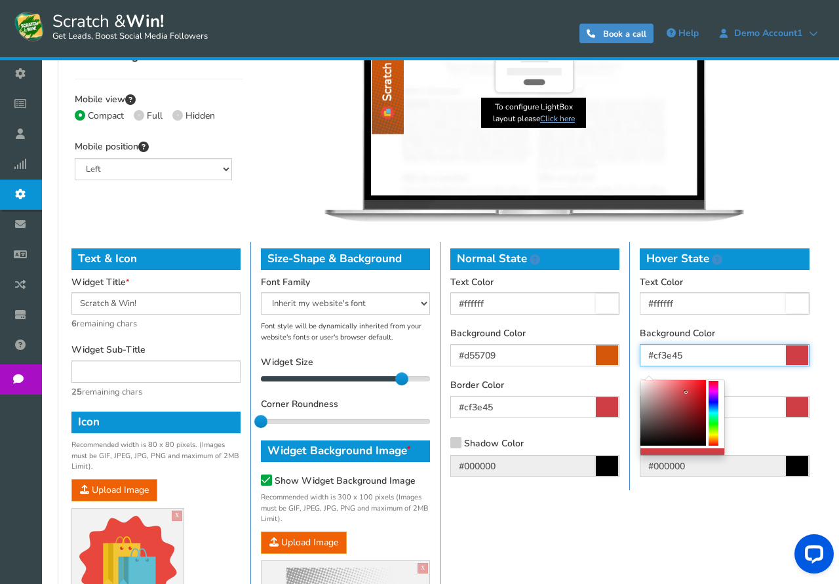
drag, startPoint x: 685, startPoint y: 360, endPoint x: 616, endPoint y: 360, distance: 68.8
click at [639, 360] on input "#cf3e45" at bounding box center [724, 355] width 170 height 22
paste input "d55709"
type input "#d55709"
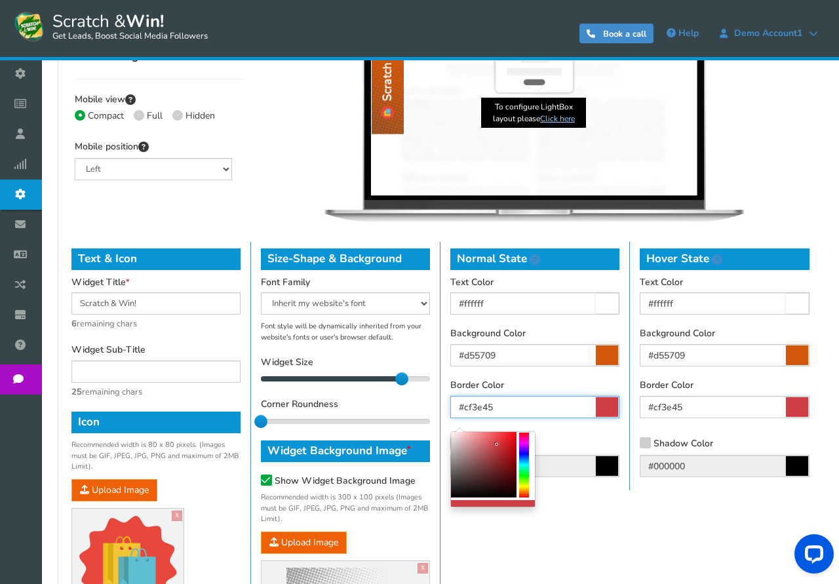
drag, startPoint x: 515, startPoint y: 405, endPoint x: 330, endPoint y: 406, distance: 185.4
click at [450, 406] on input "#cf3e45" at bounding box center [534, 407] width 169 height 22
paste input "d55709"
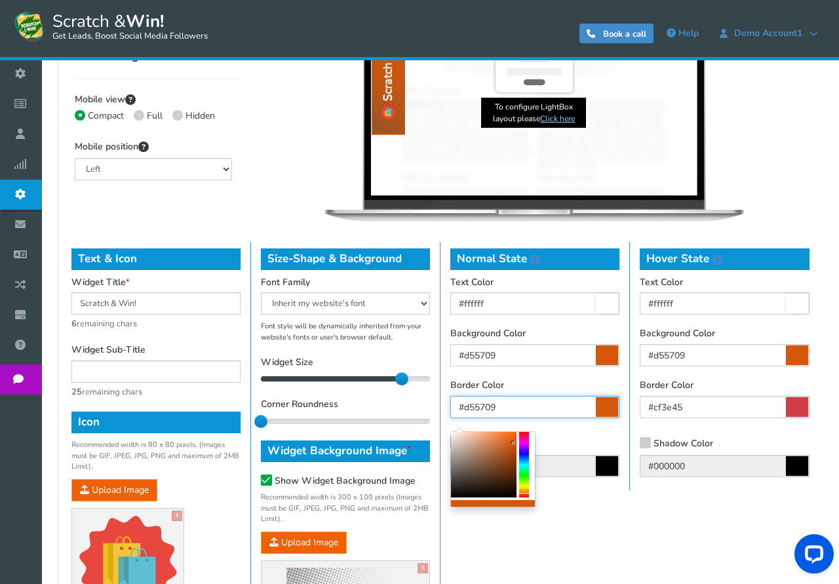
type input "#d55709"
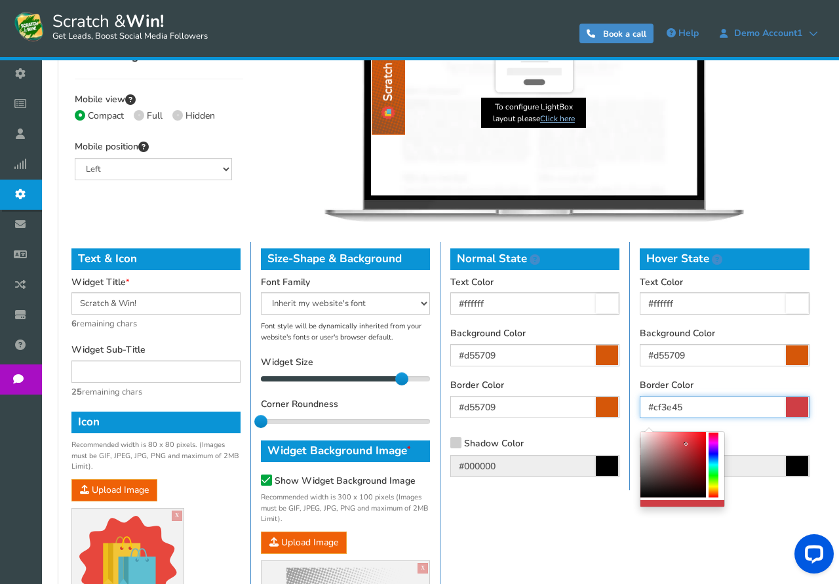
click at [639, 406] on input "#cf3e45" at bounding box center [724, 407] width 170 height 22
paste input "d55709"
type input "#d55709"
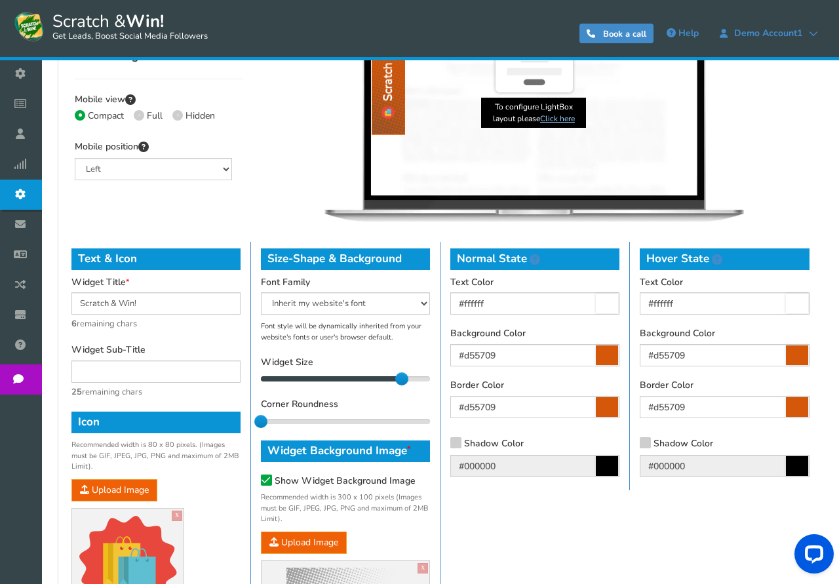
click at [587, 531] on div "Text & Icon Widget Title Scratch & Win! 6 remaining chars Widget Sub-Title 25 r…" at bounding box center [440, 438] width 757 height 392
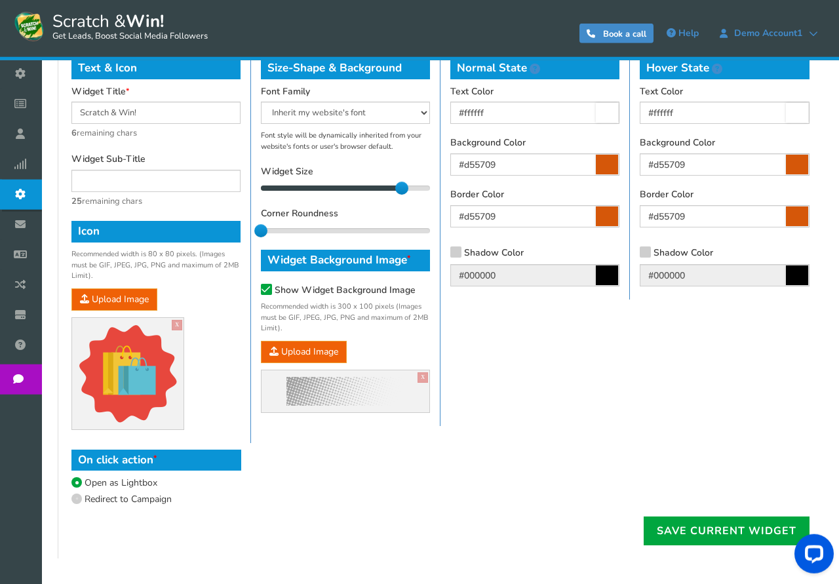
scroll to position [719, 0]
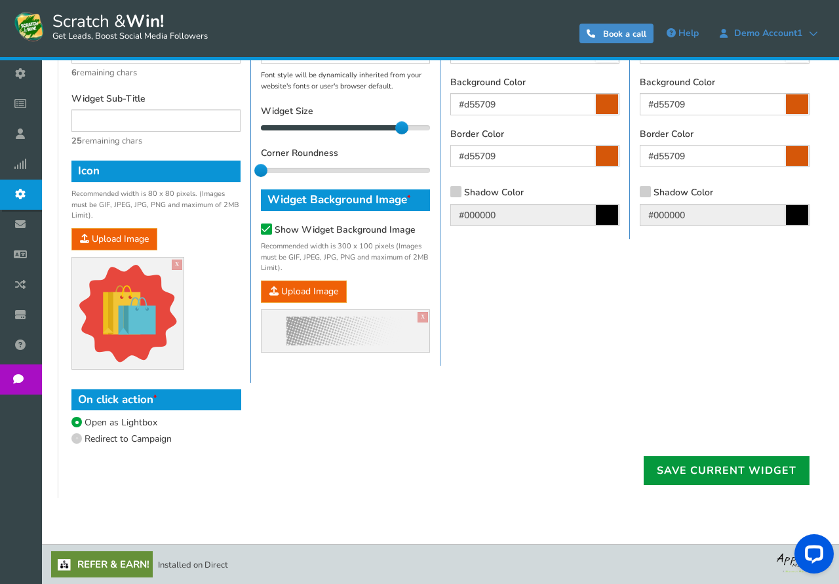
click at [702, 468] on link "Save current widget" at bounding box center [726, 470] width 166 height 29
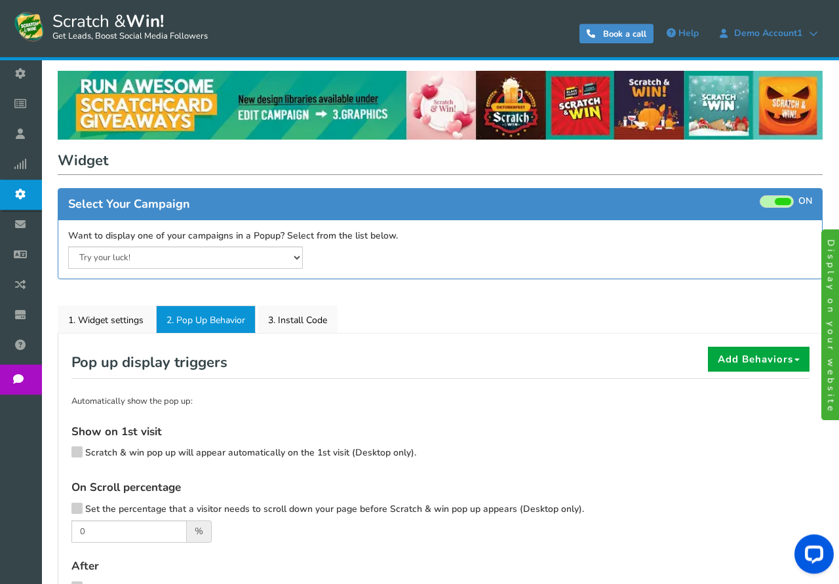
scroll to position [0, 0]
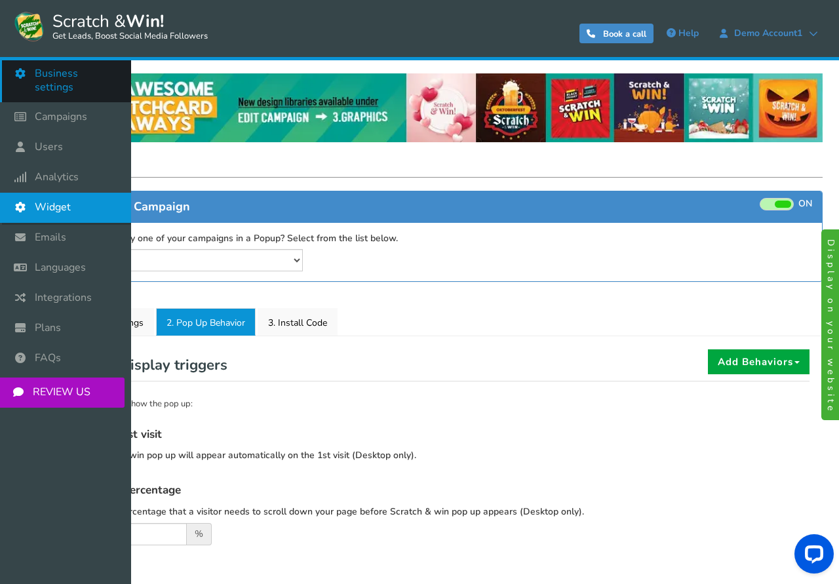
click at [52, 73] on span "Business settings" at bounding box center [76, 81] width 83 height 28
